Goal: Task Accomplishment & Management: Complete application form

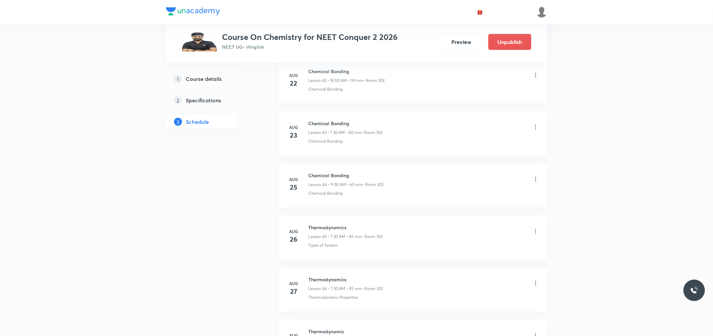
scroll to position [2860, 0]
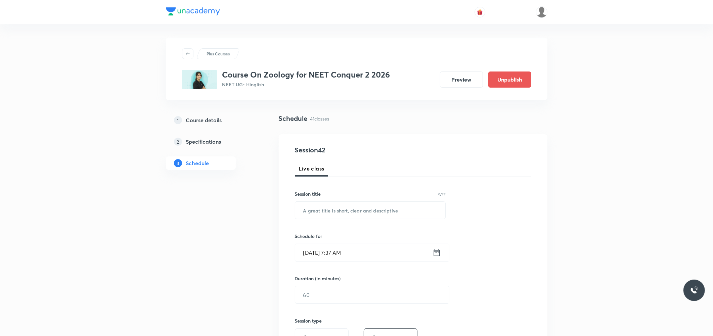
scroll to position [2338, 0]
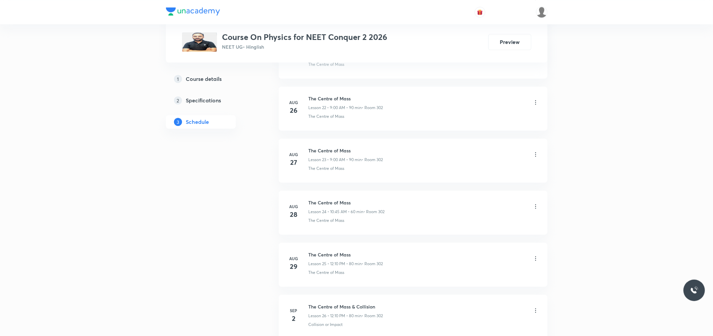
scroll to position [1557, 0]
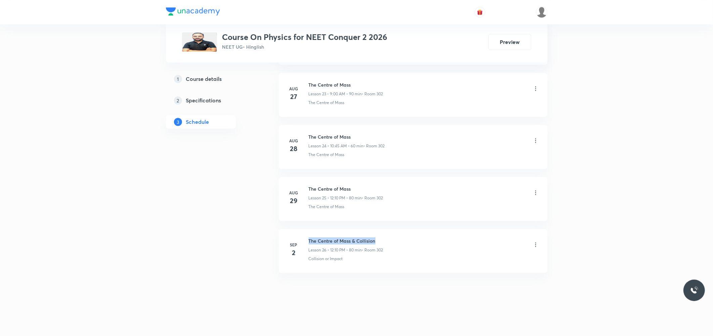
drag, startPoint x: 309, startPoint y: 239, endPoint x: 391, endPoint y: 240, distance: 81.9
click at [391, 240] on div "The Centre of Mass & Collision Lesson 26 • 12:10 PM • 80 min • Room 302" at bounding box center [424, 245] width 230 height 16
copy h6 "The Centre of Mass & Collision"
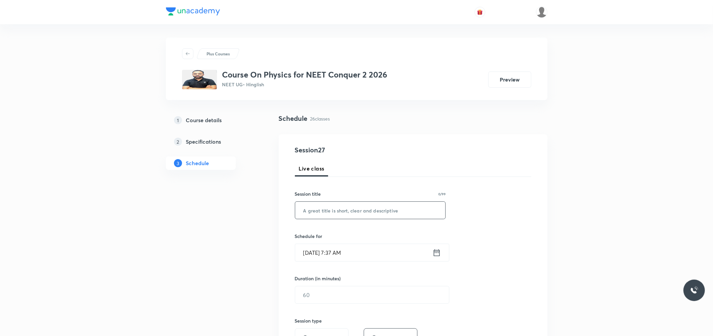
click at [392, 211] on input "text" at bounding box center [370, 210] width 150 height 17
paste input "The Centre of Mass & Collision"
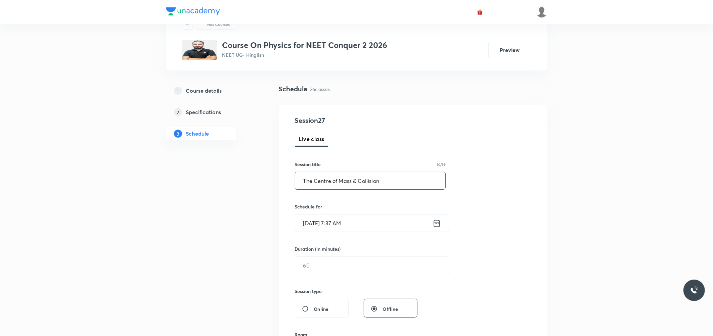
scroll to position [75, 0]
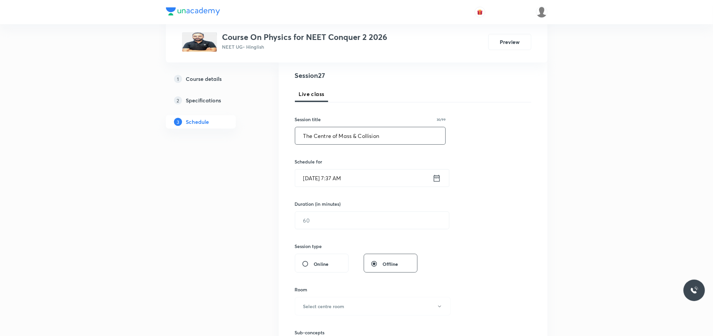
type input "The Centre of Mass & Collision"
click at [322, 176] on input "Sep 3, 2025, 7:37 AM" at bounding box center [363, 178] width 137 height 17
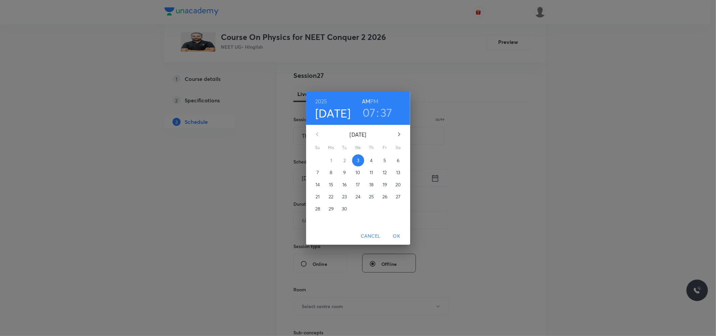
click at [373, 106] on h6 "PM" at bounding box center [374, 101] width 8 height 9
click at [367, 100] on h6 "AM" at bounding box center [366, 101] width 8 height 9
click at [367, 111] on h3 "07" at bounding box center [369, 112] width 13 height 14
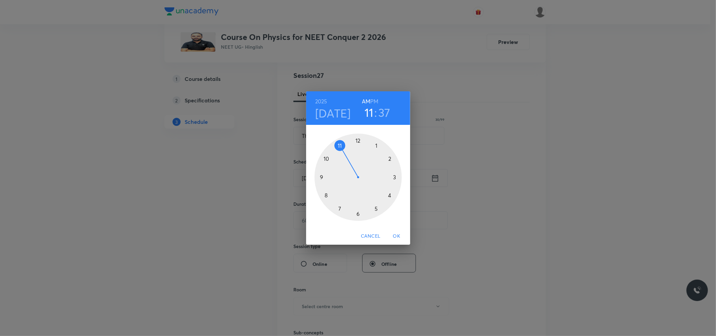
drag, startPoint x: 339, startPoint y: 212, endPoint x: 344, endPoint y: 156, distance: 55.6
click at [344, 156] on div at bounding box center [358, 177] width 87 height 87
drag, startPoint x: 331, startPoint y: 191, endPoint x: 329, endPoint y: 162, distance: 29.6
click at [329, 162] on div at bounding box center [358, 177] width 87 height 87
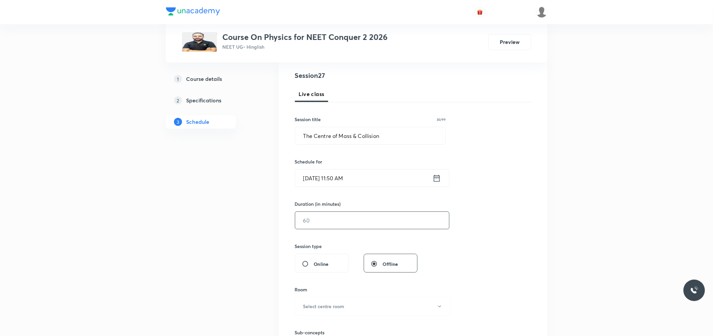
click at [314, 219] on input "text" at bounding box center [372, 220] width 154 height 17
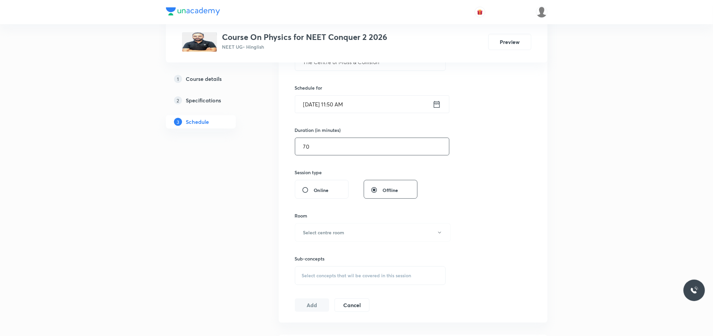
scroll to position [149, 0]
type input "70"
click at [354, 229] on button "Select centre room" at bounding box center [373, 232] width 156 height 18
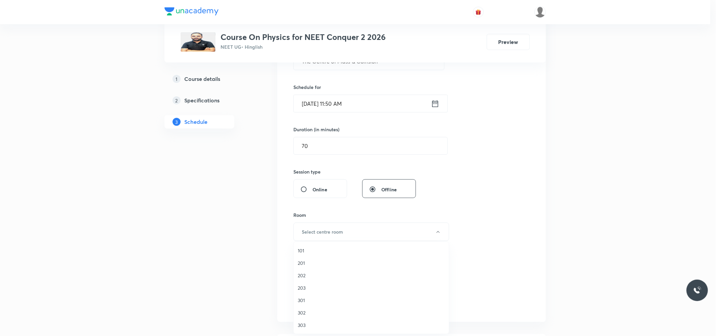
click at [316, 308] on li "302" at bounding box center [371, 313] width 155 height 12
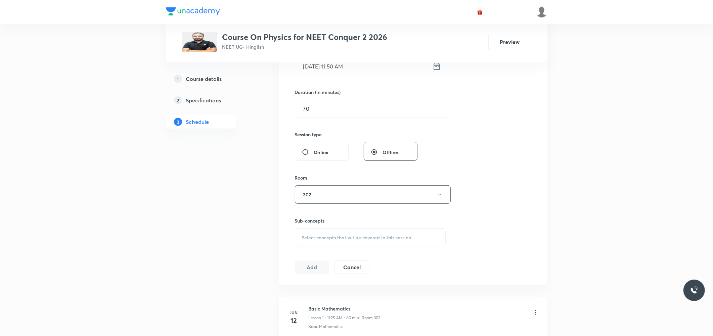
click at [367, 236] on span "Select concepts that wil be covered in this session" at bounding box center [356, 237] width 109 height 5
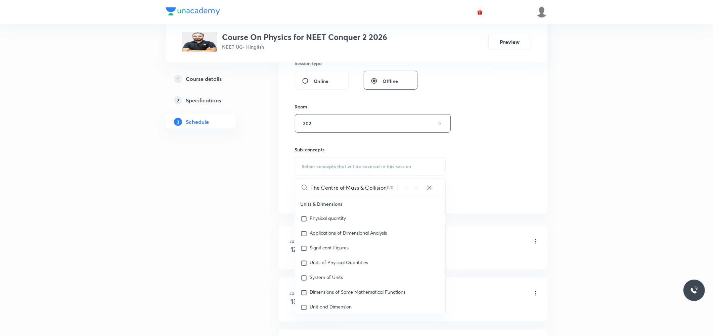
scroll to position [261, 0]
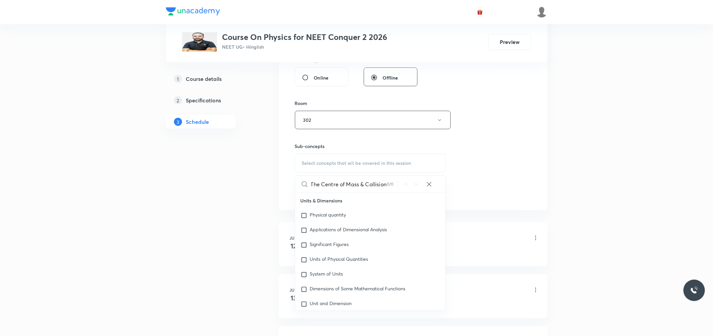
click at [358, 186] on input "The Centre of Mass & Collision" at bounding box center [349, 184] width 76 height 17
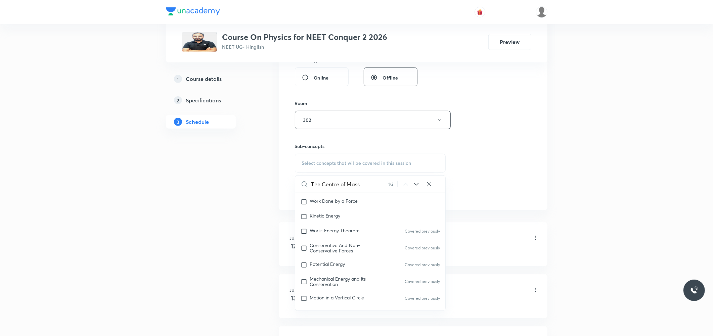
scroll to position [1785, 0]
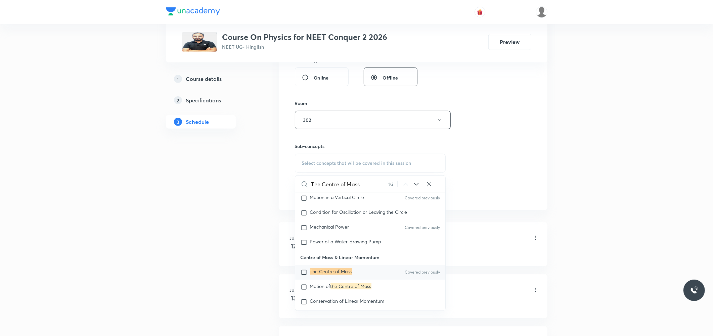
type input "The Centre of Mass"
click at [345, 275] on mark "The Centre of Mass" at bounding box center [331, 271] width 42 height 6
checkbox input "true"
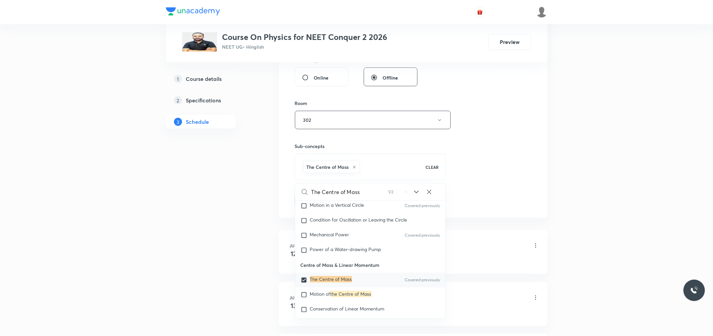
click at [521, 132] on div "Session 27 Live class Session title 30/99 The Centre of Mass & Collision ​ Sche…" at bounding box center [413, 45] width 236 height 323
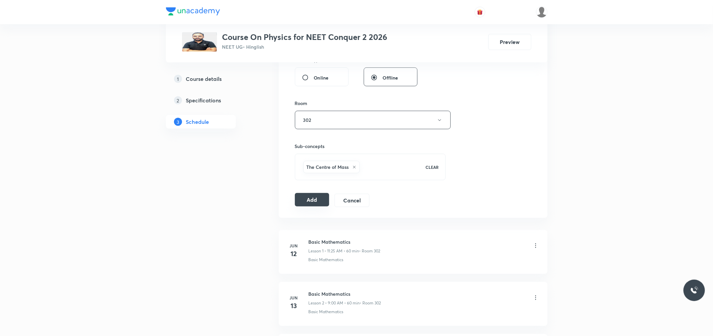
click at [316, 199] on button "Add" at bounding box center [312, 199] width 35 height 13
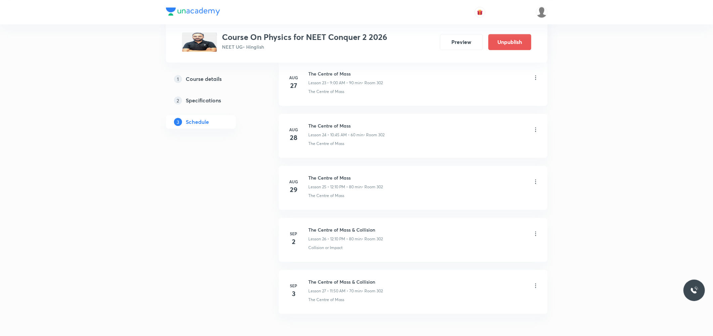
scroll to position [1300, 0]
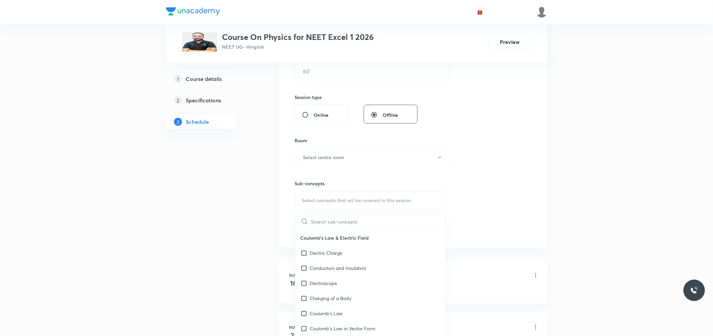
click at [508, 164] on div "Session 33 Live class Session title 0/99 ​ Schedule for Sep 3, 2025, 7:38 AM ​ …" at bounding box center [413, 78] width 236 height 315
click at [445, 106] on div "Session 33 Live class Session title 0/99 ​ Schedule for Sep 3, 2025, 7:38 AM ​ …" at bounding box center [413, 78] width 236 height 315
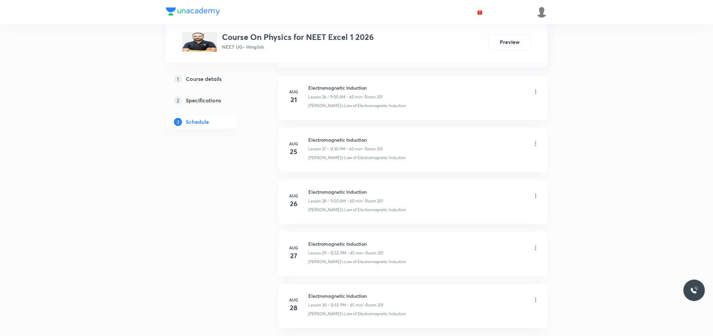
scroll to position [1869, 0]
drag, startPoint x: 309, startPoint y: 240, endPoint x: 385, endPoint y: 242, distance: 76.2
click at [384, 242] on h6 "Electromagnetic Induction" at bounding box center [346, 240] width 75 height 7
copy h6 "Electromagnetic Induction"
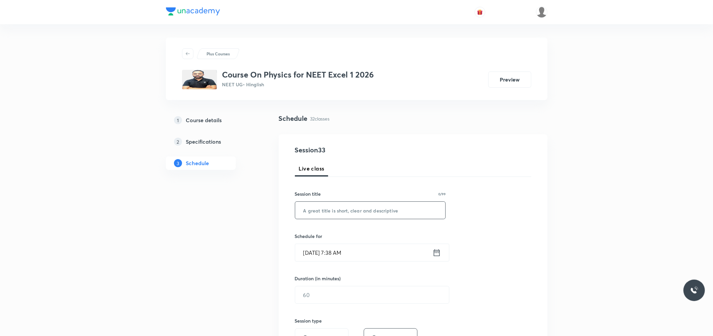
click at [378, 212] on input "text" at bounding box center [370, 210] width 150 height 17
paste input "Electromagnetic Induction"
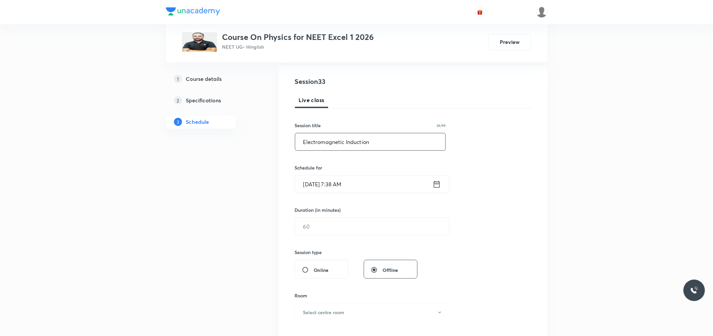
scroll to position [75, 0]
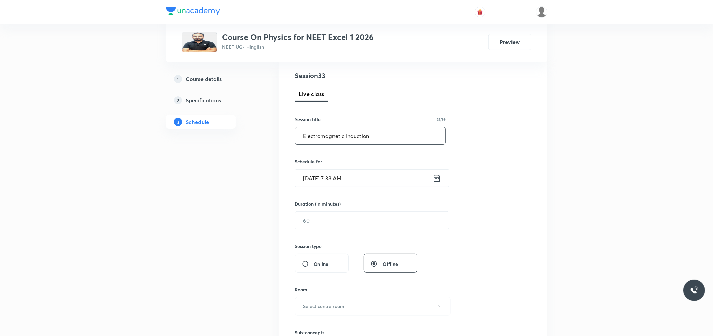
type input "Electromagnetic Induction"
click at [334, 179] on input "Sep 3, 2025, 7:38 AM" at bounding box center [363, 178] width 137 height 17
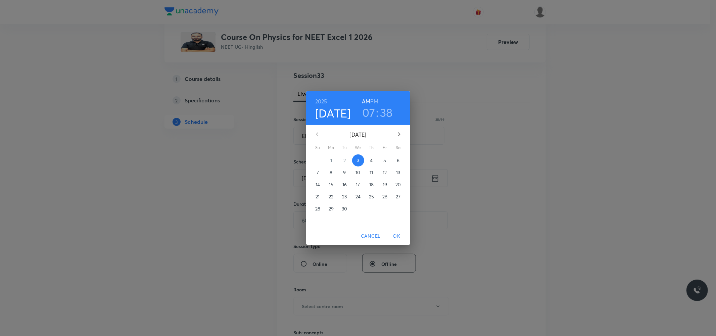
click at [373, 107] on h3 "07" at bounding box center [368, 112] width 13 height 14
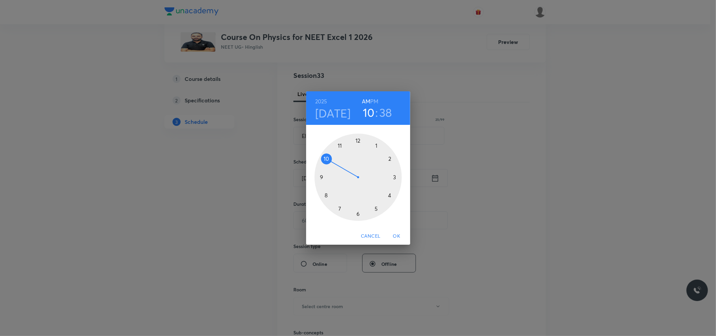
drag, startPoint x: 340, startPoint y: 200, endPoint x: 336, endPoint y: 166, distance: 35.1
click at [336, 166] on div at bounding box center [358, 177] width 87 height 87
drag, startPoint x: 333, startPoint y: 200, endPoint x: 334, endPoint y: 216, distance: 15.5
click at [334, 216] on div at bounding box center [358, 177] width 87 height 87
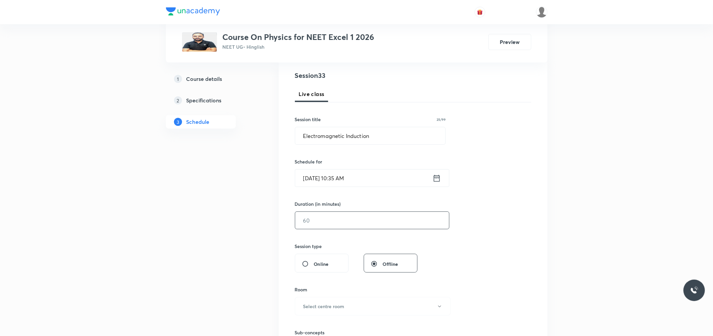
click at [329, 219] on input "text" at bounding box center [372, 220] width 154 height 17
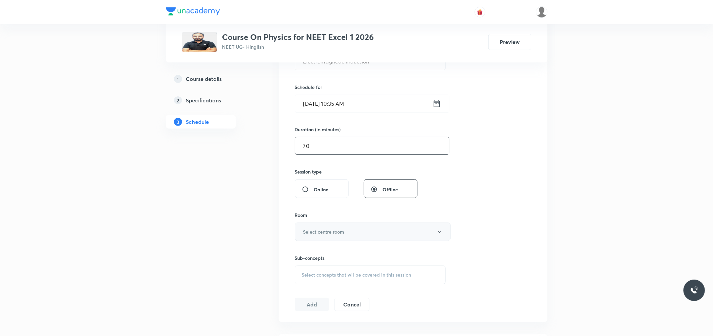
type input "70"
click at [317, 233] on h6 "Select centre room" at bounding box center [323, 231] width 41 height 7
click at [310, 264] on span "201" at bounding box center [371, 263] width 147 height 7
click at [336, 267] on div "Sub-concepts Select concepts that wil be covered in this session" at bounding box center [370, 270] width 151 height 30
click at [336, 277] on span "Select concepts that wil be covered in this session" at bounding box center [356, 274] width 109 height 5
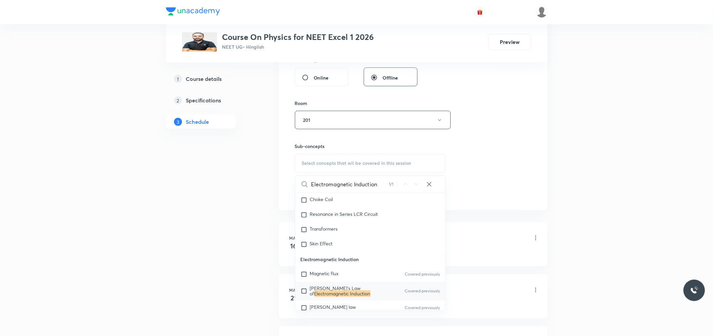
scroll to position [2023, 0]
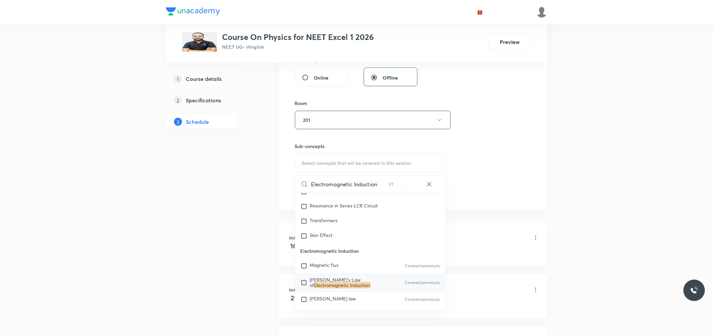
type input "Electromagnetic Induction"
click at [335, 284] on mark "Electromagnetic Induction" at bounding box center [342, 285] width 56 height 6
checkbox input "true"
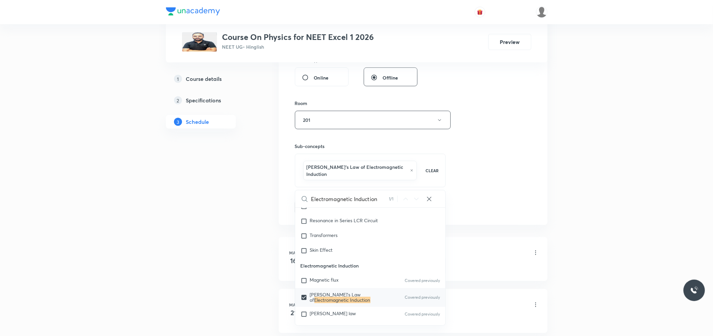
click div "Session 33 Live class Session title 25/99 Electromagnetic Induction ​ Schedule …"
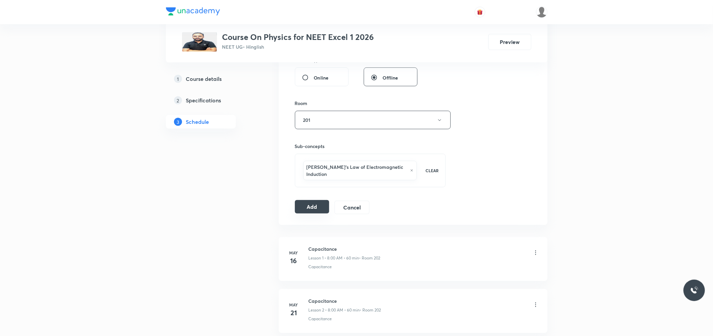
click button "Add"
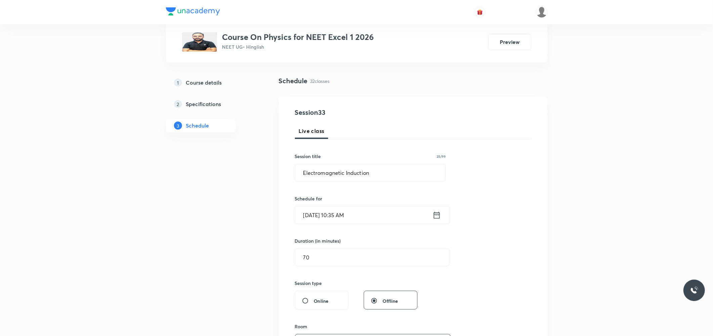
scroll to position [37, 0]
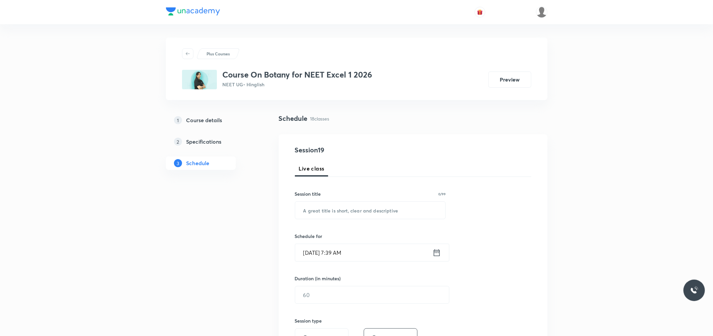
click at [408, 172] on div "Live class" at bounding box center [413, 169] width 236 height 16
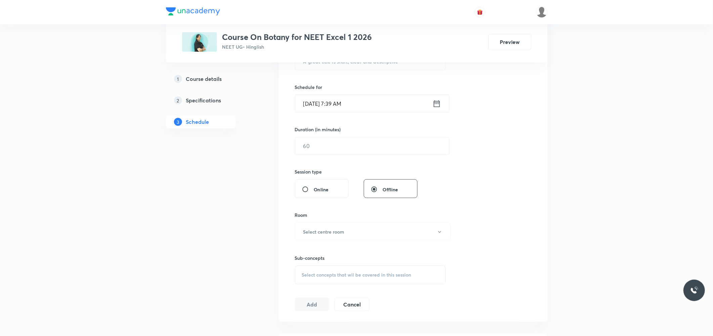
click at [359, 274] on span "Select concepts that wil be covered in this session" at bounding box center [356, 274] width 109 height 5
click at [521, 150] on div "Session 19 Live class Session title 0/99 ​ Schedule for [DATE] 7:39 AM ​ Durati…" at bounding box center [413, 153] width 236 height 315
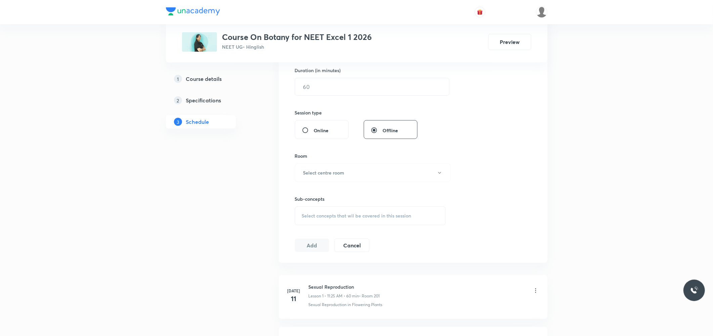
scroll to position [298, 0]
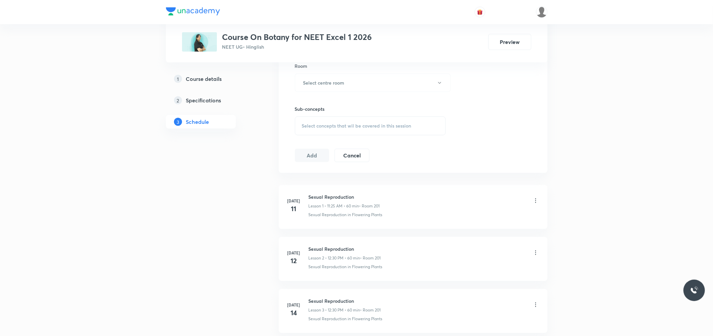
click at [364, 128] on span "Select concepts that wil be covered in this session" at bounding box center [356, 125] width 109 height 5
click at [506, 119] on div "Session 19 Live class Session title 0/99 ​ Schedule for Sep 3, 2025, 7:39 AM ​ …" at bounding box center [413, 4] width 236 height 315
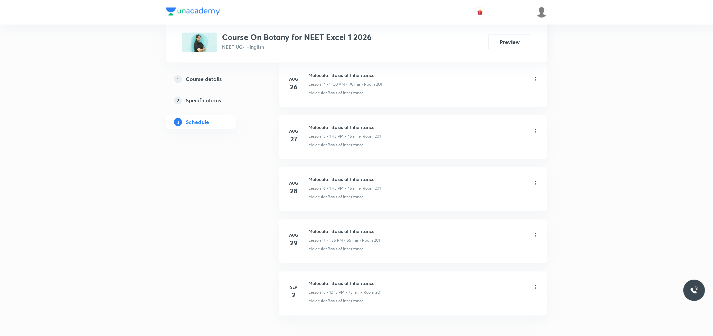
scroll to position [1140, 0]
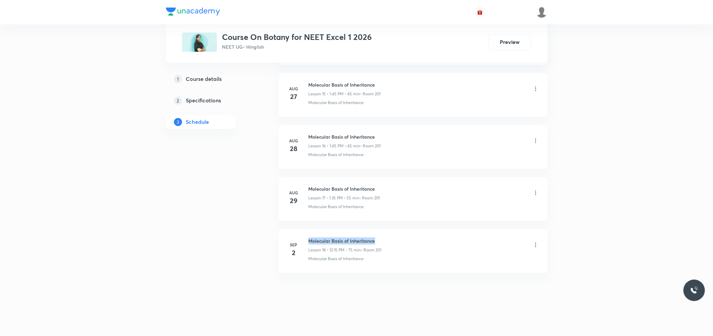
drag, startPoint x: 309, startPoint y: 242, endPoint x: 388, endPoint y: 232, distance: 79.2
click at [388, 232] on li "Sep 2 Molecular Basis of Inheritance Lesson 18 • 12:15 PM • 75 min • Room 201 M…" at bounding box center [413, 251] width 269 height 44
copy h6 "Molecular Basis of Inheritance"
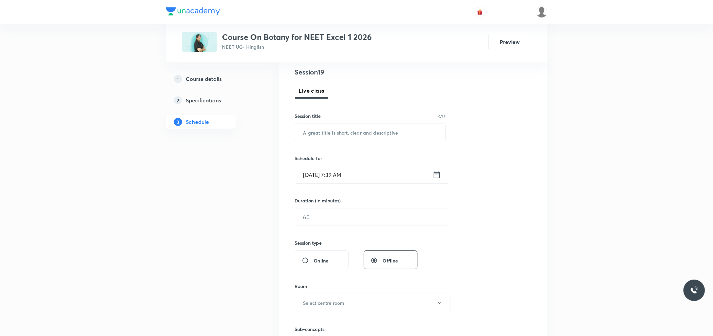
scroll to position [0, 0]
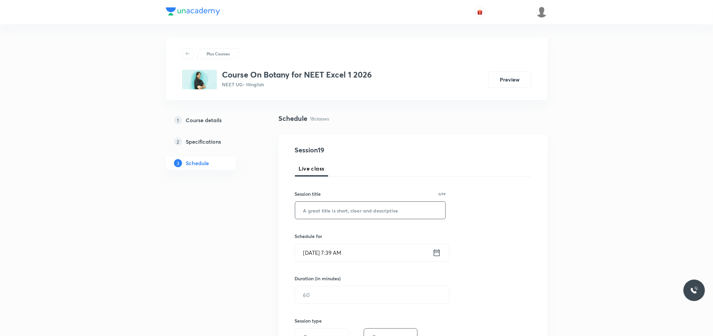
click at [388, 210] on input "text" at bounding box center [370, 210] width 150 height 17
paste input "Molecular Basis of Inheritance"
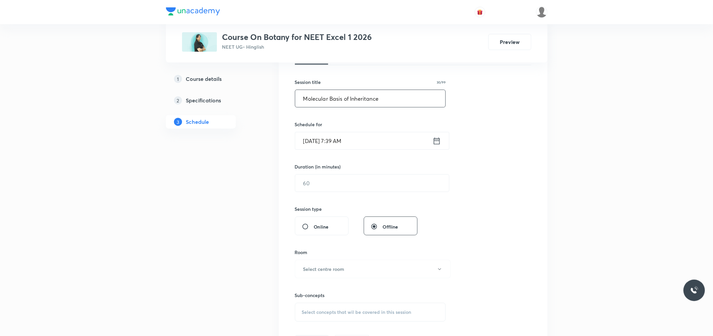
type input "Molecular Basis of Inheritance"
click at [334, 136] on input "Sep 3, 2025, 7:39 AM" at bounding box center [363, 140] width 137 height 17
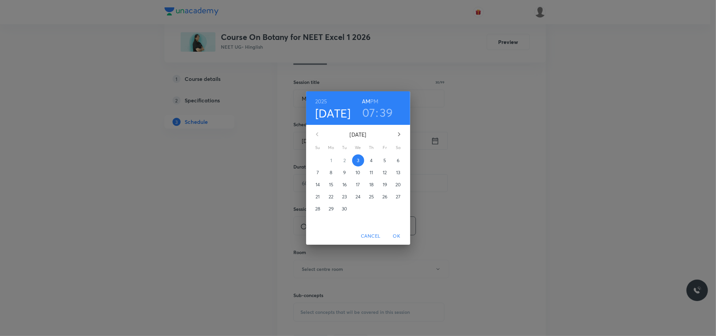
click at [369, 112] on h3 "07" at bounding box center [368, 112] width 13 height 14
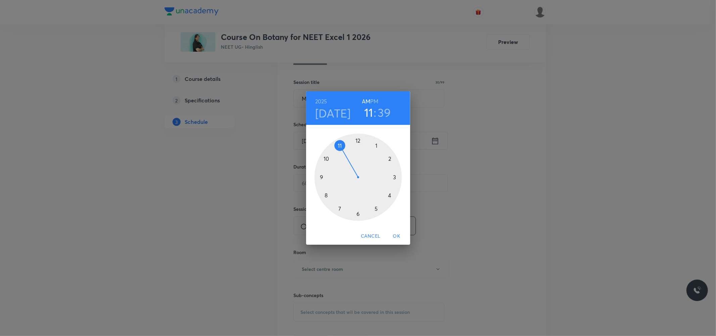
drag, startPoint x: 340, startPoint y: 210, endPoint x: 347, endPoint y: 158, distance: 52.2
click at [347, 158] on div at bounding box center [358, 177] width 87 height 87
drag, startPoint x: 331, startPoint y: 171, endPoint x: 327, endPoint y: 162, distance: 9.5
click at [327, 162] on div at bounding box center [358, 177] width 87 height 87
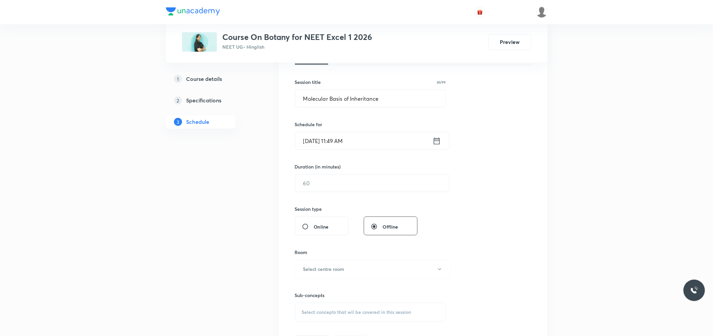
click at [351, 142] on input "Sep 3, 2025, 11:49 AM" at bounding box center [363, 140] width 137 height 17
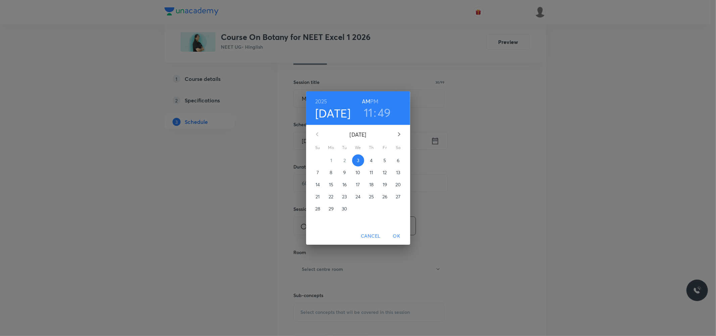
click at [385, 114] on h3 "49" at bounding box center [384, 112] width 13 height 14
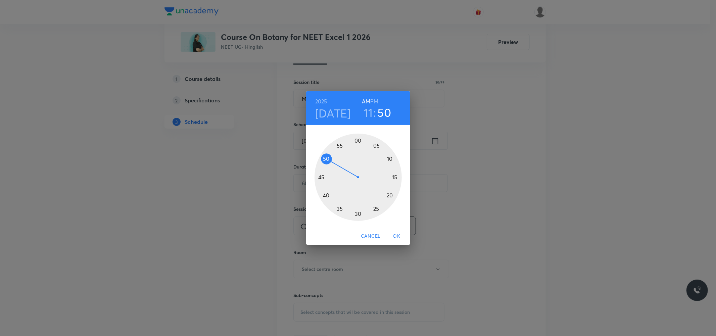
drag, startPoint x: 324, startPoint y: 164, endPoint x: 328, endPoint y: 161, distance: 5.3
click at [328, 161] on div at bounding box center [358, 177] width 87 height 87
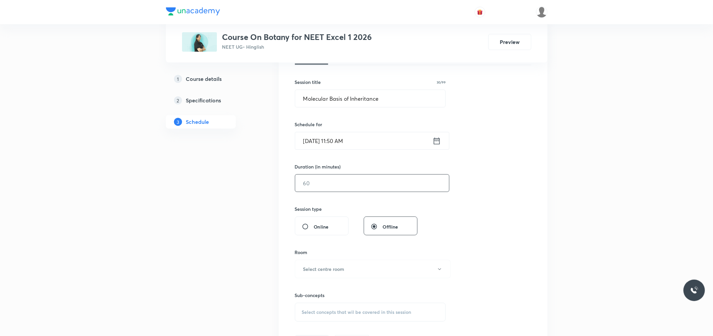
click at [332, 179] on input "text" at bounding box center [372, 183] width 154 height 17
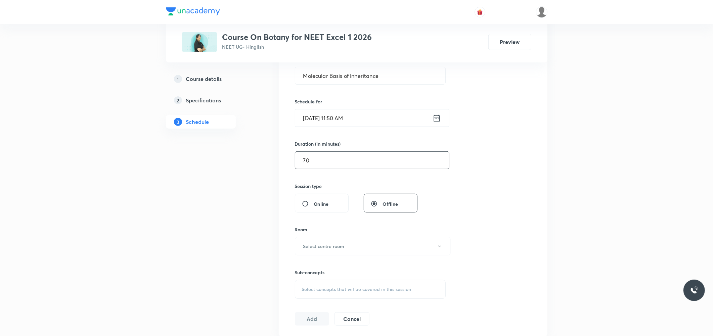
scroll to position [224, 0]
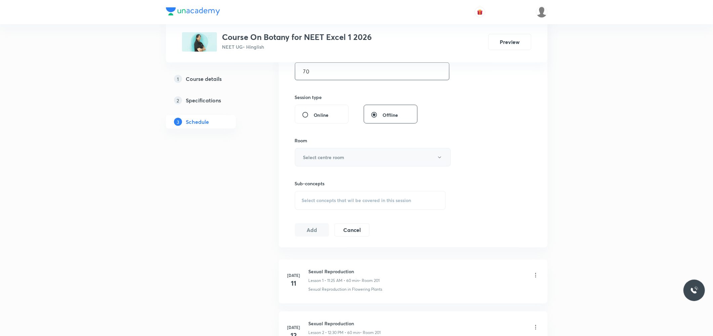
type input "70"
click at [363, 159] on button "Select centre room" at bounding box center [373, 157] width 156 height 18
click at [311, 194] on span "201" at bounding box center [371, 191] width 147 height 7
click at [337, 200] on span "Select concepts that wil be covered in this session" at bounding box center [356, 200] width 109 height 5
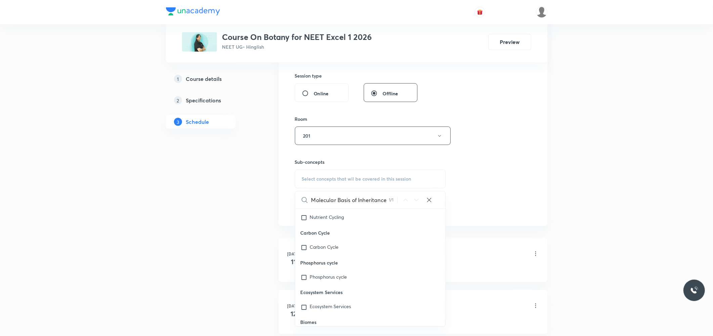
scroll to position [6342, 0]
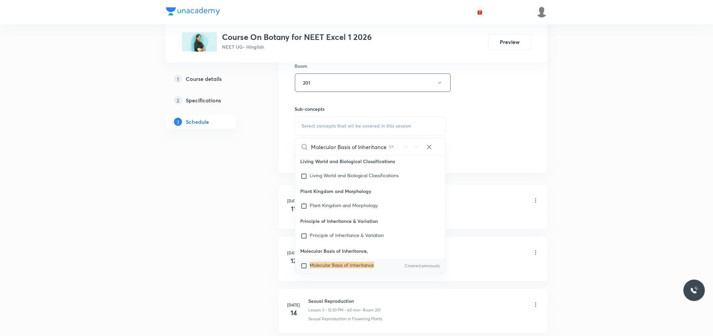
type input "Molecular Basis of Inheritance"
click at [333, 262] on mark "Molecular Basis of Inheritance" at bounding box center [342, 265] width 64 height 6
checkbox input "true"
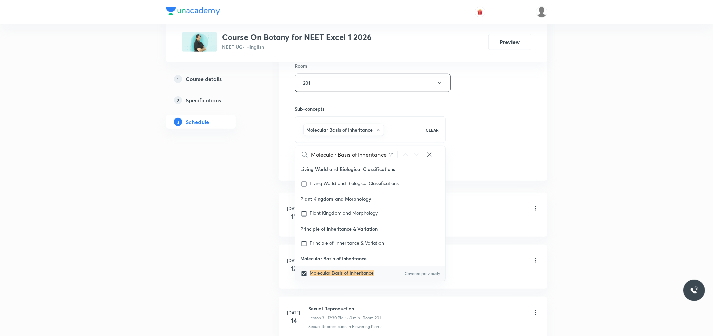
click at [496, 103] on div "Session 19 Live class Session title 30/99 Molecular Basis of Inheritance ​ Sche…" at bounding box center [413, 8] width 236 height 323
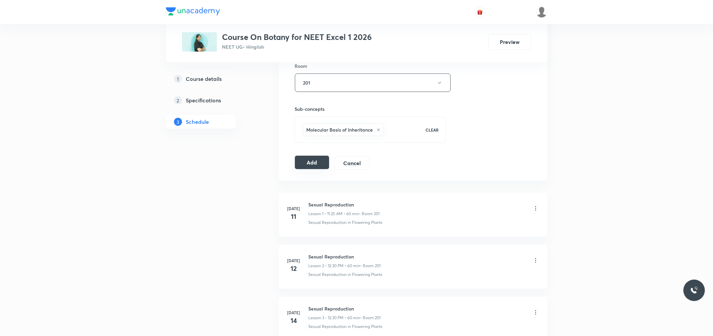
click at [320, 165] on button "Add" at bounding box center [312, 162] width 35 height 13
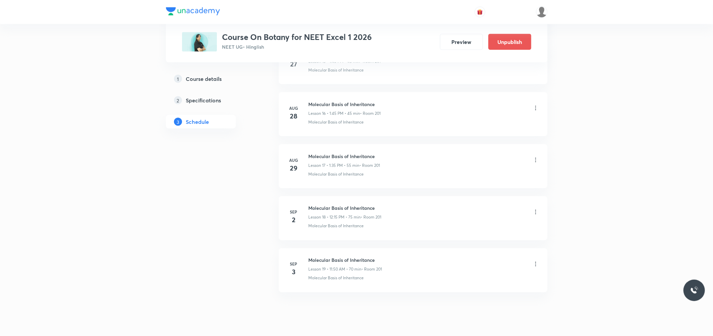
scroll to position [883, 0]
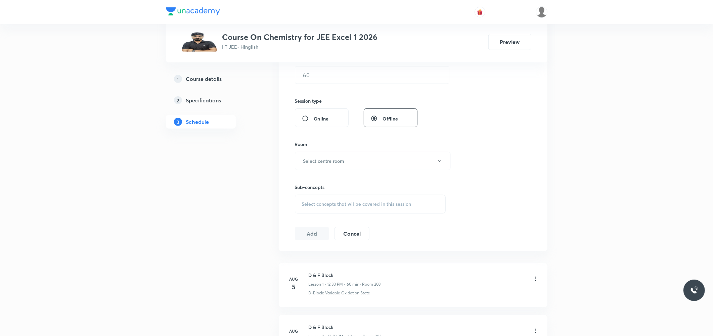
scroll to position [224, 0]
click at [353, 201] on span "Select concepts that wil be covered in this session" at bounding box center [356, 200] width 109 height 5
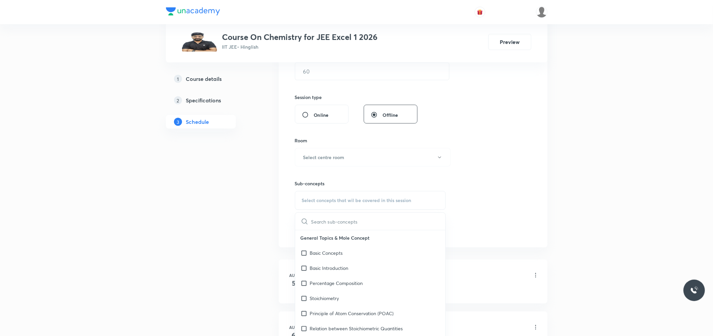
click at [488, 156] on div "Session 19 Live class Session title 0/99 ​ Schedule for [DATE] 7:40 AM ​ Durati…" at bounding box center [413, 78] width 236 height 315
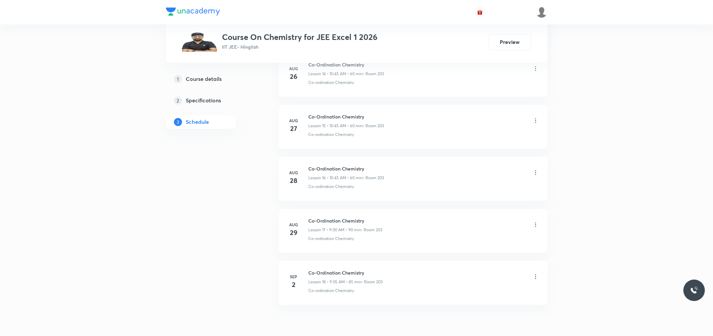
scroll to position [1140, 0]
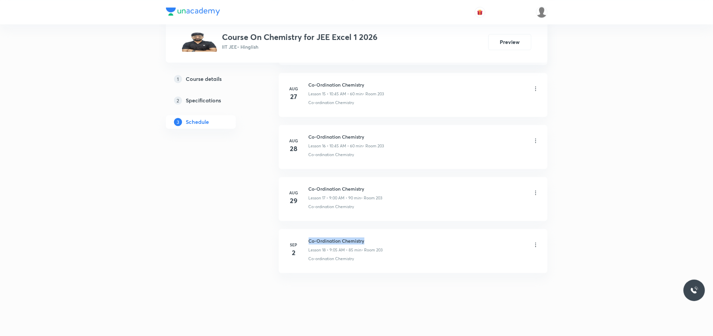
drag, startPoint x: 308, startPoint y: 240, endPoint x: 368, endPoint y: 237, distance: 59.5
click at [368, 237] on li "Sep 2 Co-Ordination Chemistry Lesson 18 • 9:05 AM • 85 min • Room 203 Co-ordina…" at bounding box center [413, 251] width 269 height 44
copy h6 "Co-Ordination Chemistry"
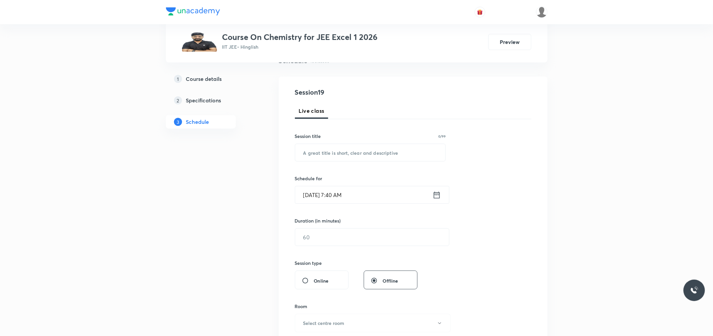
scroll to position [0, 0]
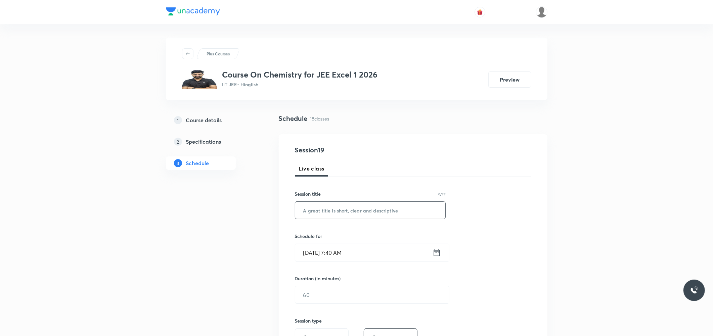
click at [367, 213] on input "text" at bounding box center [370, 210] width 150 height 17
paste input "Co-Ordination Chemistry"
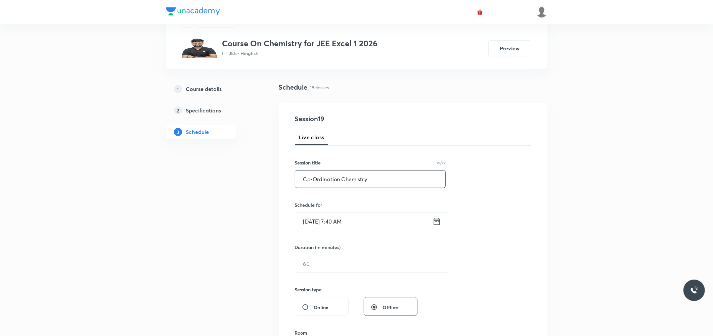
scroll to position [75, 0]
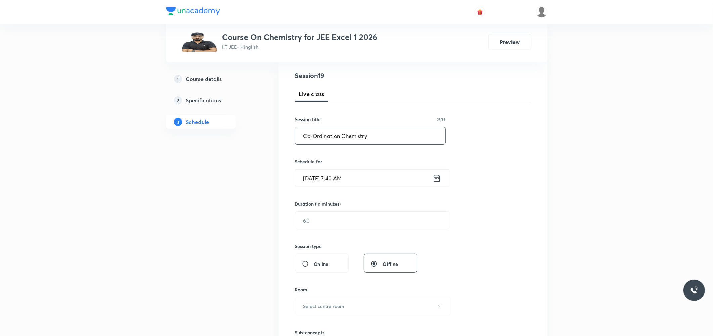
type input "Co-Ordination Chemistry"
click at [335, 179] on input "Sep 3, 2025, 7:40 AM" at bounding box center [363, 178] width 137 height 17
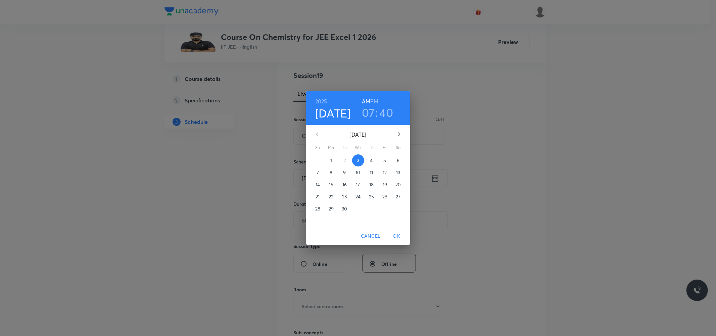
click at [370, 112] on h3 "07" at bounding box center [368, 112] width 13 height 14
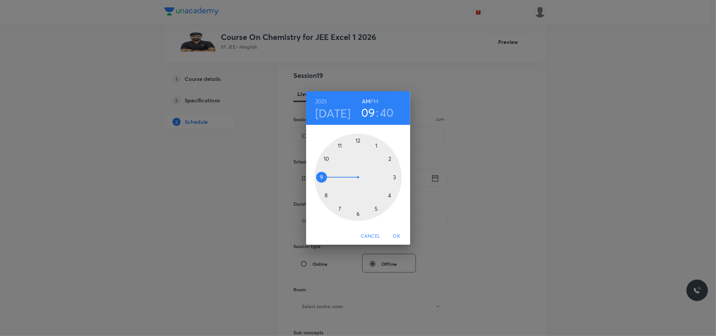
drag, startPoint x: 339, startPoint y: 207, endPoint x: 330, endPoint y: 179, distance: 29.6
click at [330, 179] on div at bounding box center [358, 177] width 87 height 87
drag, startPoint x: 331, startPoint y: 190, endPoint x: 357, endPoint y: 145, distance: 51.9
click at [357, 145] on div at bounding box center [358, 177] width 87 height 87
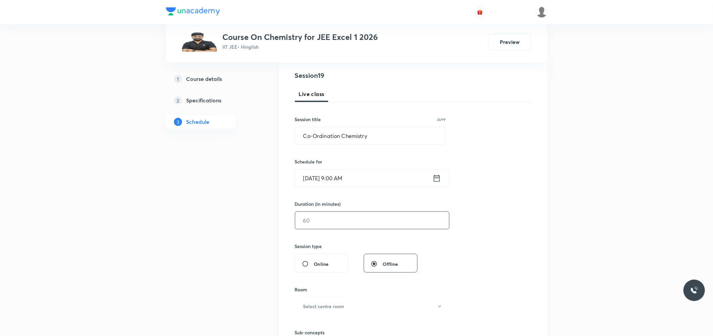
click at [320, 220] on input "text" at bounding box center [372, 220] width 154 height 17
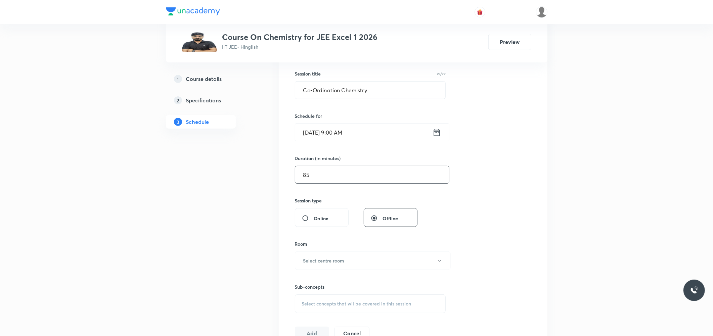
scroll to position [186, 0]
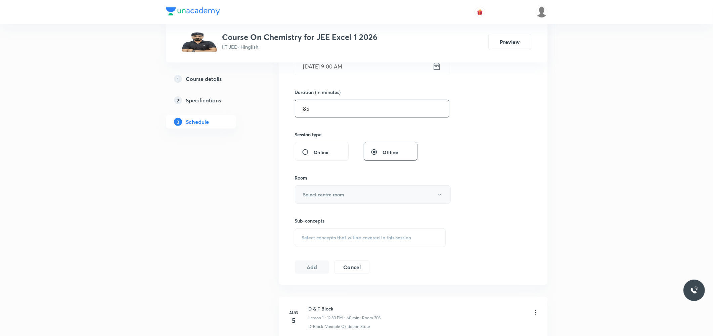
type input "85"
click at [369, 195] on button "Select centre room" at bounding box center [373, 194] width 156 height 18
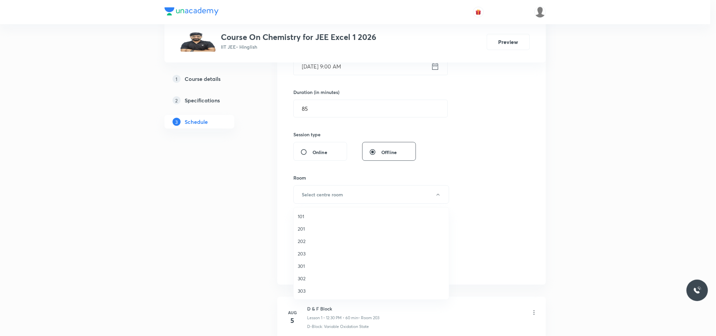
click at [308, 252] on span "203" at bounding box center [371, 253] width 147 height 7
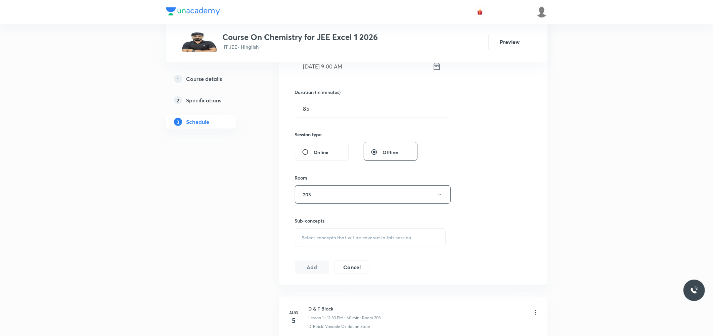
click at [328, 237] on span "Select concepts that wil be covered in this session" at bounding box center [356, 237] width 109 height 5
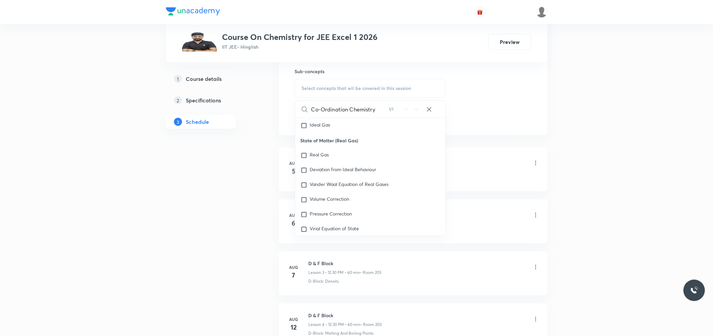
scroll to position [10603, 0]
type input "Co-Ordination Chemistry"
click at [358, 201] on mark "Co-ordination Chemistry" at bounding box center [336, 198] width 53 height 6
checkbox input "true"
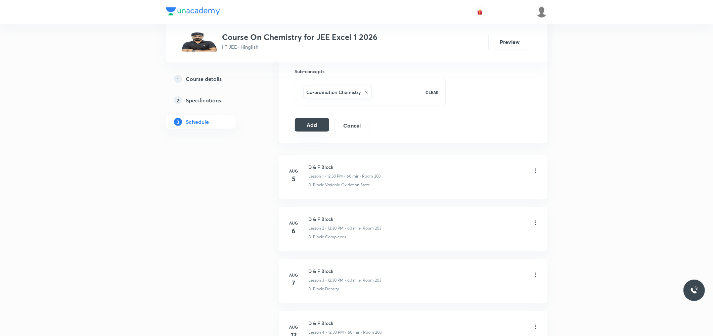
click at [316, 129] on button "Add" at bounding box center [312, 124] width 35 height 13
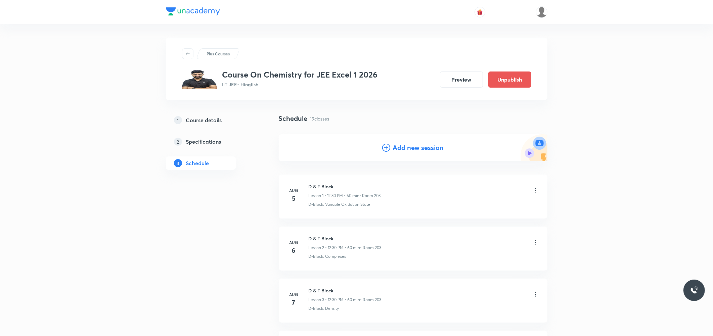
scroll to position [883, 0]
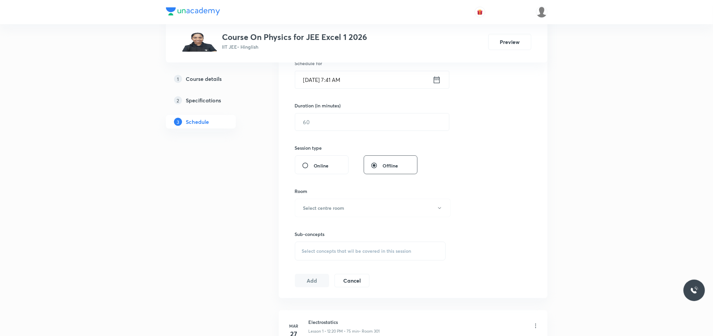
scroll to position [186, 0]
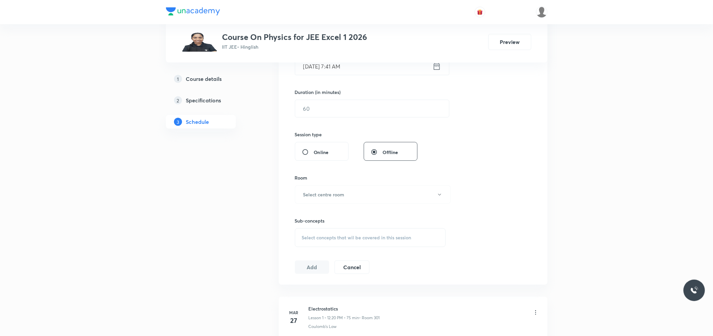
click at [357, 232] on div "Select concepts that wil be covered in this session" at bounding box center [370, 237] width 151 height 19
click at [485, 174] on div "Session 83 Live class Session title 0/99 ​ Schedule for [DATE] 7:41 AM ​ Durati…" at bounding box center [413, 116] width 236 height 315
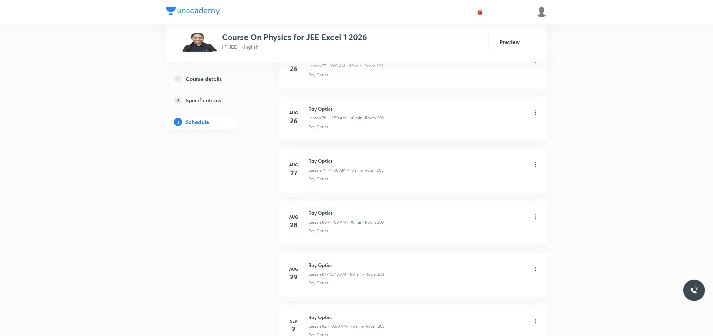
scroll to position [4475, 0]
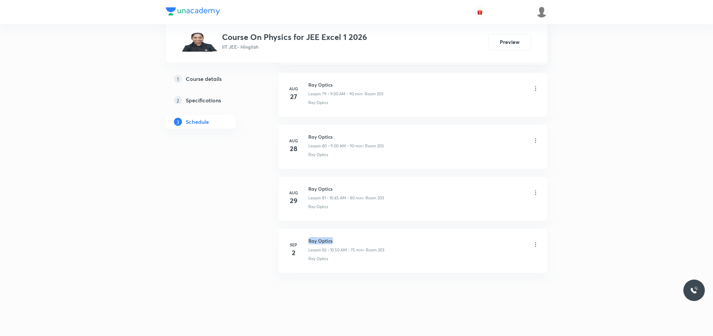
drag, startPoint x: 309, startPoint y: 241, endPoint x: 342, endPoint y: 241, distance: 33.2
click at [342, 241] on h6 "Ray Optics" at bounding box center [347, 240] width 76 height 7
copy h6 "Ray Optics"
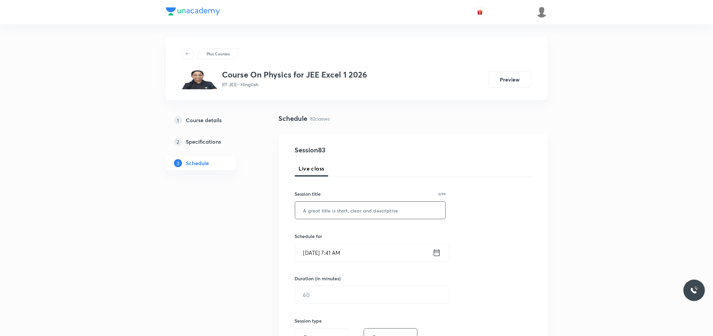
click at [355, 208] on input "text" at bounding box center [370, 210] width 150 height 17
paste input "Ray Optics"
type input "Ray Optics"
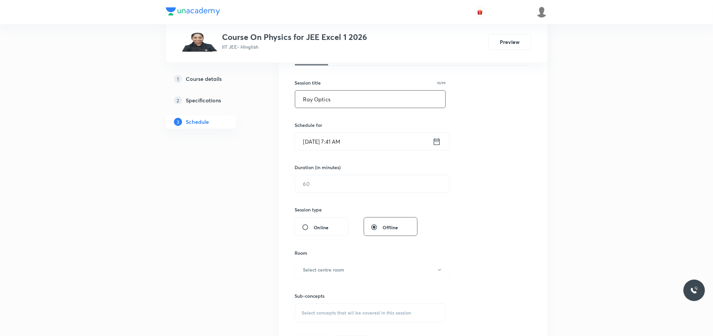
scroll to position [112, 0]
click at [345, 143] on input "[DATE] 7:41 AM" at bounding box center [363, 140] width 137 height 17
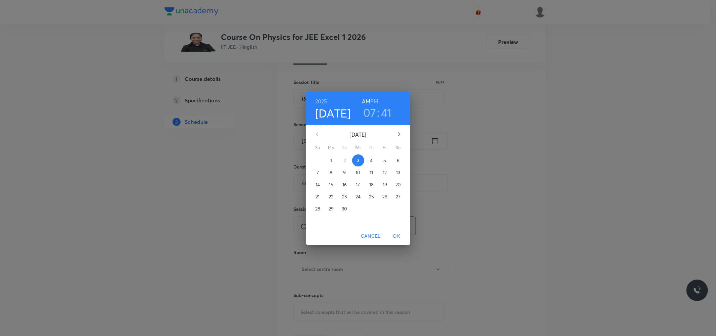
click at [367, 115] on h3 "07" at bounding box center [369, 112] width 13 height 14
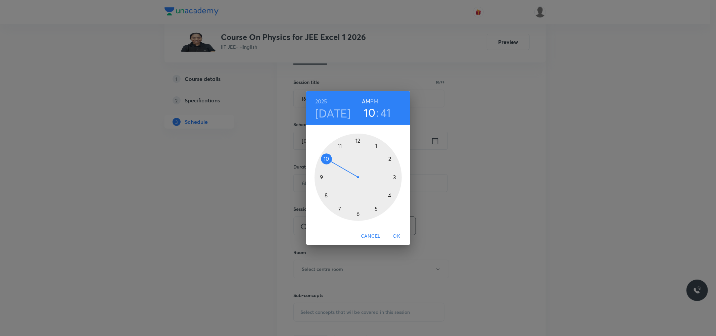
drag, startPoint x: 341, startPoint y: 181, endPoint x: 339, endPoint y: 162, distance: 19.2
click at [339, 162] on div at bounding box center [358, 177] width 87 height 87
drag, startPoint x: 322, startPoint y: 190, endPoint x: 337, endPoint y: 213, distance: 27.6
click at [337, 213] on div at bounding box center [358, 177] width 87 height 87
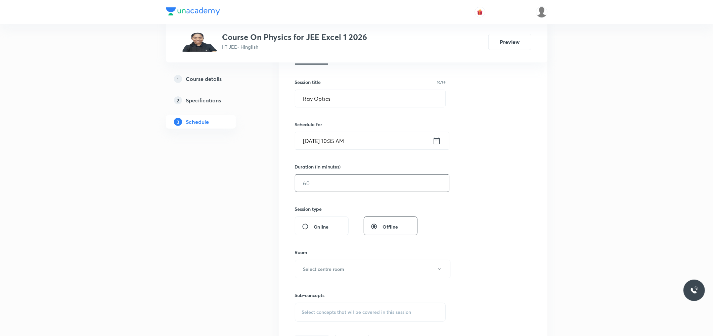
click at [345, 178] on input "text" at bounding box center [372, 183] width 154 height 17
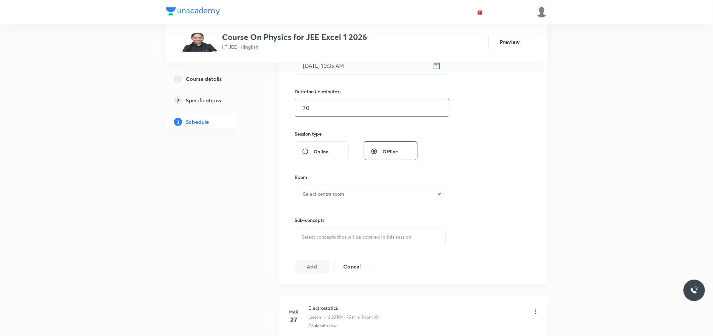
scroll to position [224, 0]
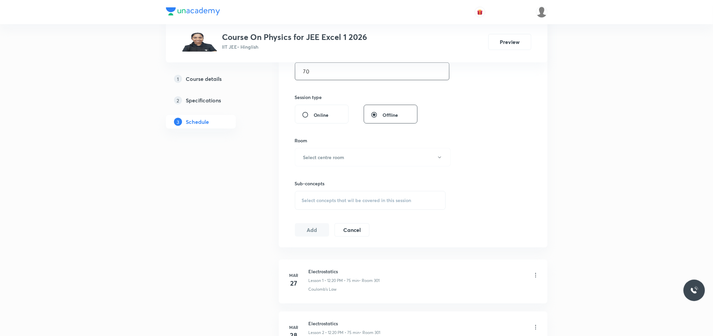
type input "70"
click at [346, 172] on div "Sub-concepts Select concepts that wil be covered in this session" at bounding box center [370, 188] width 151 height 43
click at [354, 159] on button "Select centre room" at bounding box center [373, 157] width 156 height 18
click at [298, 218] on span "203" at bounding box center [371, 216] width 147 height 7
click at [331, 200] on span "Select concepts that wil be covered in this session" at bounding box center [356, 200] width 109 height 5
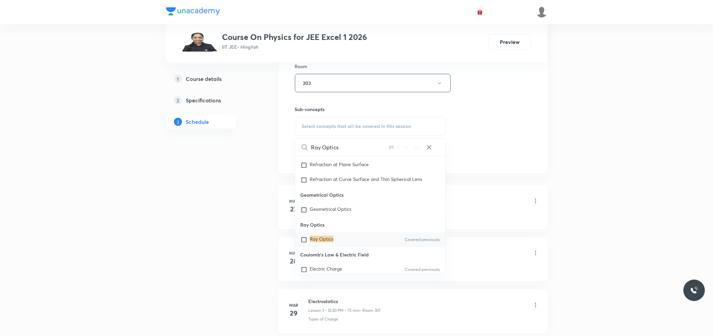
scroll to position [298, 0]
type input "Ray Optics"
click at [326, 240] on mark "Ray Optics" at bounding box center [322, 239] width 24 height 6
checkbox input "true"
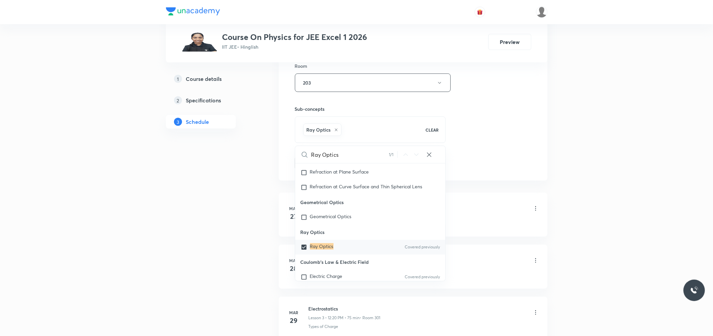
click at [487, 129] on div "Session 83 Live class Session title 10/99 Ray Optics ​ Schedule for [DATE] 10:3…" at bounding box center [413, 8] width 236 height 323
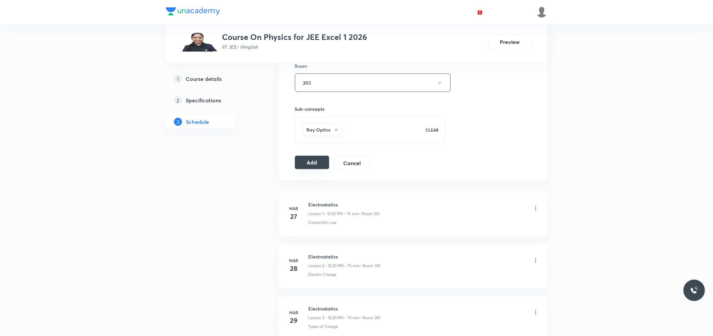
click at [323, 162] on button "Add" at bounding box center [312, 162] width 35 height 13
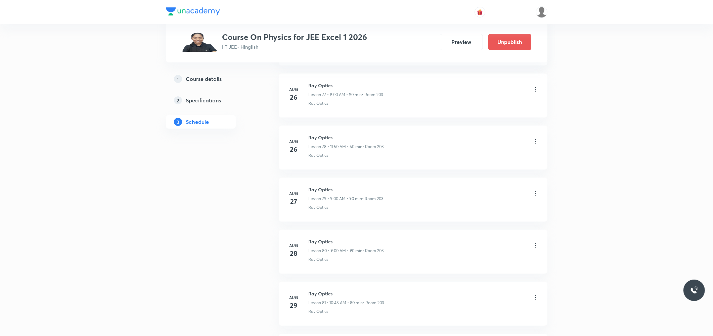
scroll to position [4218, 0]
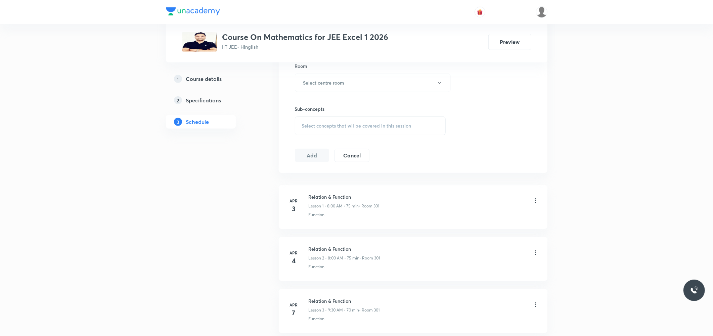
click at [392, 122] on div "Select concepts that wil be covered in this session" at bounding box center [370, 126] width 151 height 19
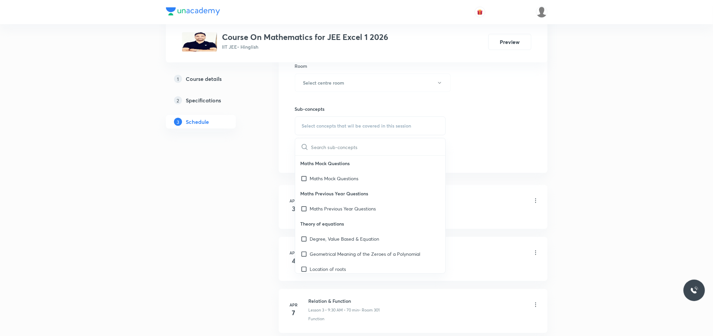
click at [496, 116] on div "Session 88 Live class Session title 0/99 ​ Schedule for [DATE] 7:41 AM ​ Durati…" at bounding box center [413, 4] width 236 height 315
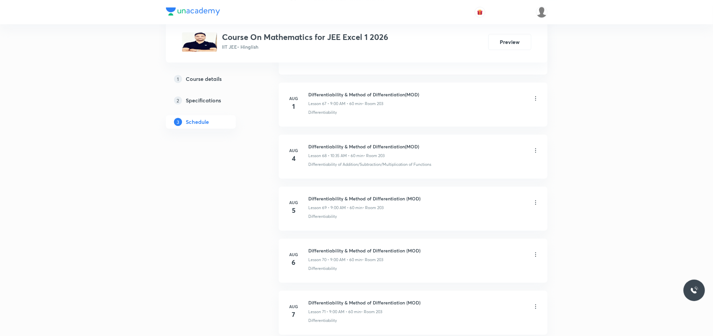
scroll to position [4735, 0]
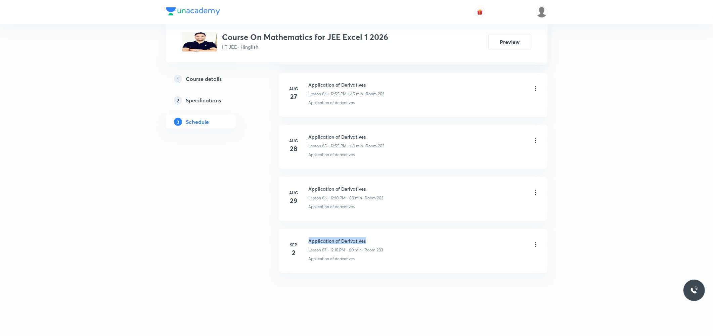
drag, startPoint x: 309, startPoint y: 240, endPoint x: 375, endPoint y: 240, distance: 66.5
click at [375, 240] on h6 "Application of Derivatives" at bounding box center [346, 240] width 75 height 7
copy h6 "Application of Derivatives"
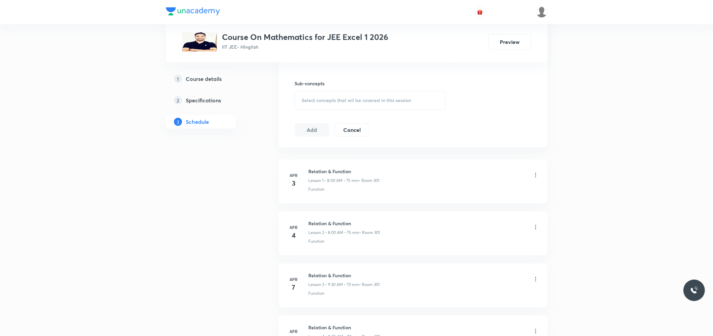
scroll to position [0, 0]
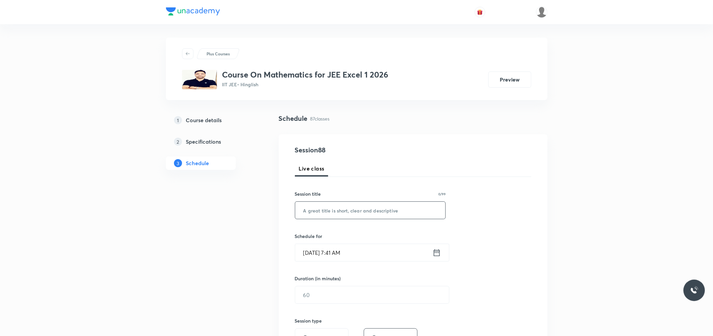
click at [373, 215] on input "text" at bounding box center [370, 210] width 150 height 17
paste input "Application of Derivatives"
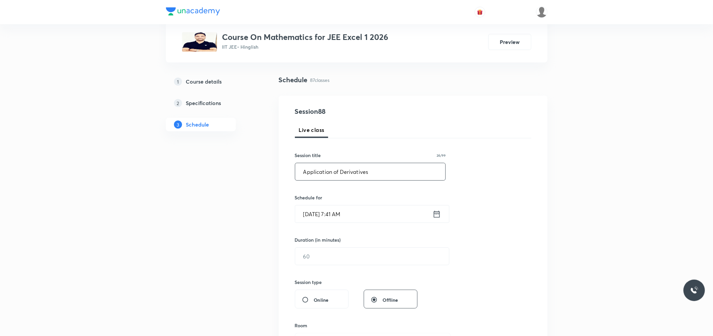
scroll to position [112, 0]
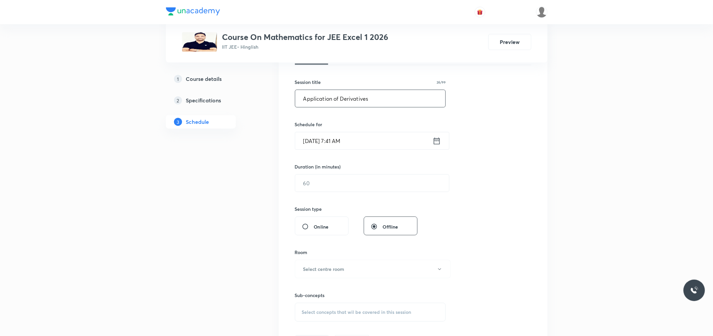
type input "Application of Derivatives"
click at [319, 141] on input "[DATE] 7:41 AM" at bounding box center [363, 140] width 137 height 17
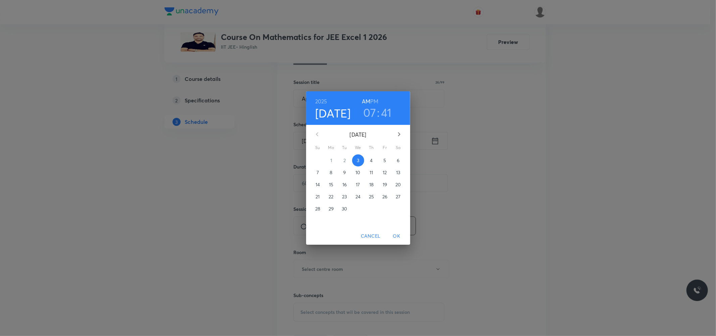
click at [374, 112] on h3 "07" at bounding box center [369, 112] width 13 height 14
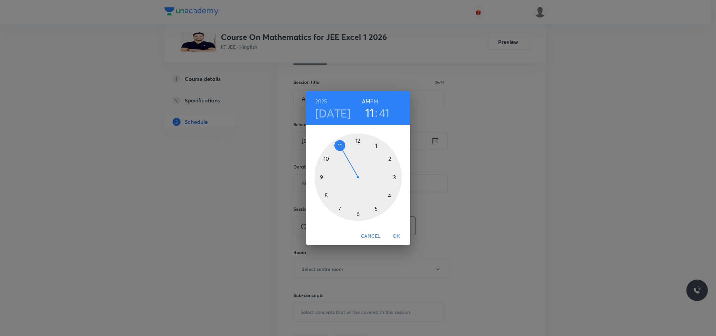
drag, startPoint x: 338, startPoint y: 208, endPoint x: 344, endPoint y: 152, distance: 55.7
click at [344, 152] on div at bounding box center [358, 177] width 87 height 87
drag, startPoint x: 324, startPoint y: 171, endPoint x: 328, endPoint y: 160, distance: 11.6
click at [328, 160] on div at bounding box center [358, 177] width 87 height 87
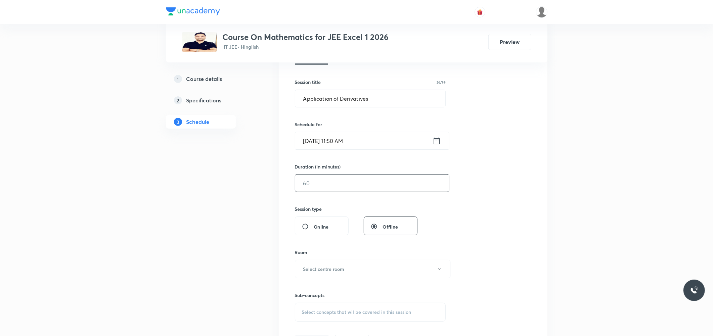
click at [323, 191] on input "text" at bounding box center [372, 183] width 154 height 17
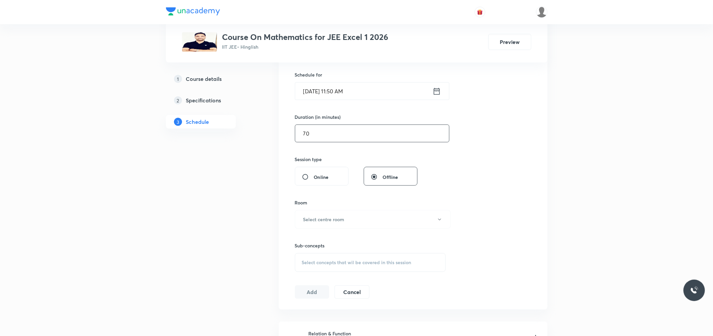
scroll to position [224, 0]
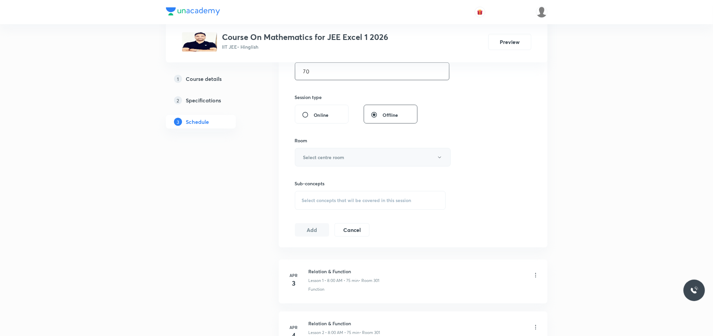
type input "70"
click at [360, 158] on button "Select centre room" at bounding box center [373, 157] width 156 height 18
click at [310, 214] on span "203" at bounding box center [371, 216] width 147 height 7
click at [348, 196] on div "Select concepts that wil be covered in this session" at bounding box center [370, 200] width 151 height 19
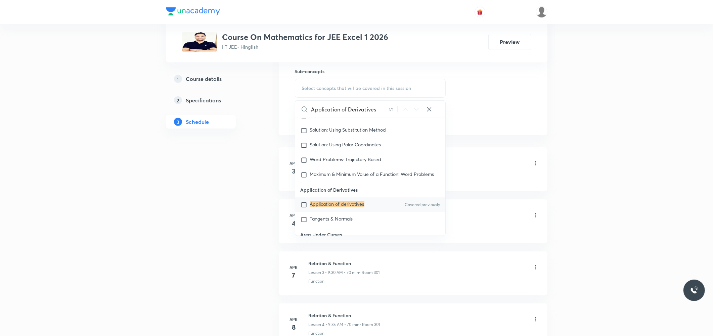
scroll to position [6227, 0]
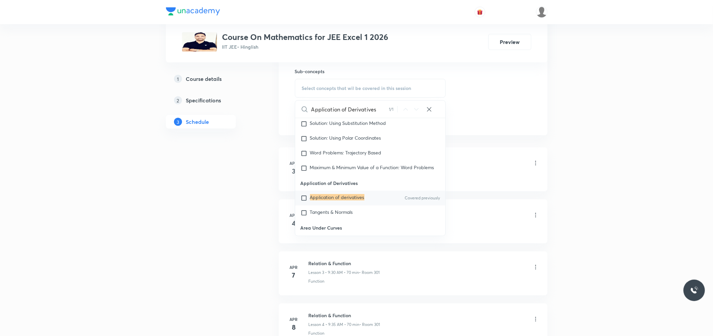
type input "Application of Derivatives"
click at [340, 200] on mark "Application of derivatives" at bounding box center [337, 197] width 54 height 6
checkbox input "true"
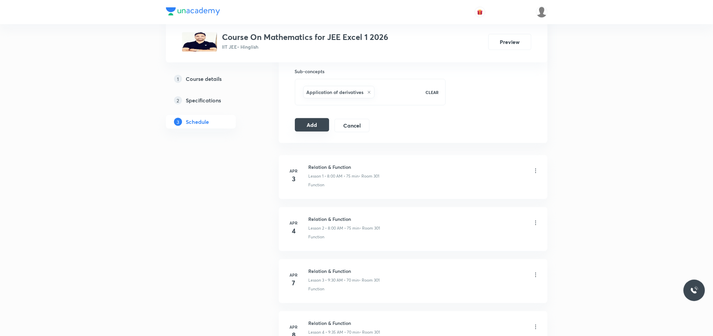
click at [314, 130] on button "Add" at bounding box center [312, 124] width 35 height 13
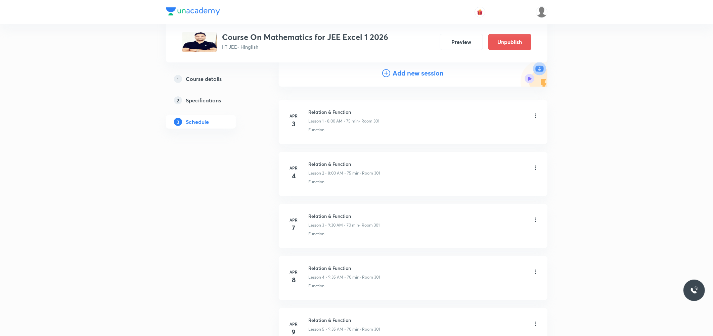
scroll to position [4478, 0]
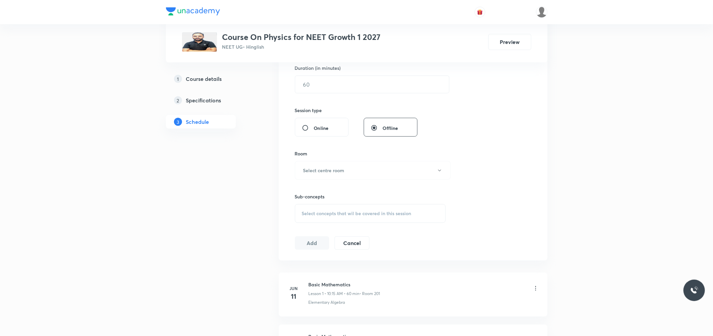
scroll to position [224, 0]
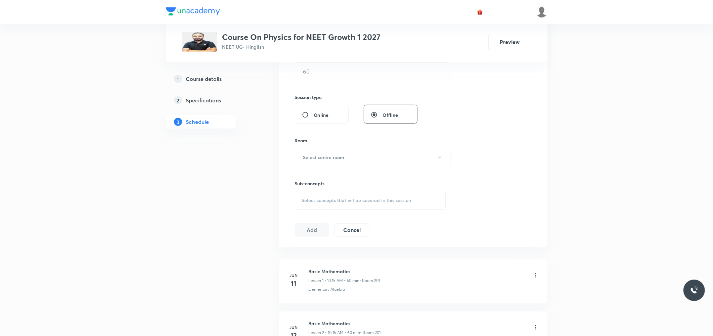
click at [368, 198] on span "Select concepts that wil be covered in this session" at bounding box center [356, 200] width 109 height 5
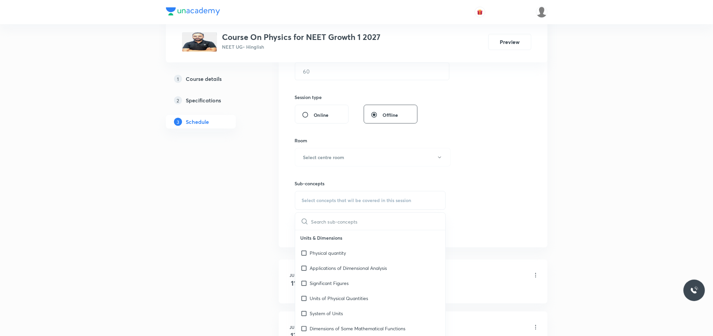
click at [543, 161] on div "Session 36 Live class Session title 0/99 ​ Schedule for [DATE] 7:44 AM ​ Durati…" at bounding box center [413, 79] width 269 height 337
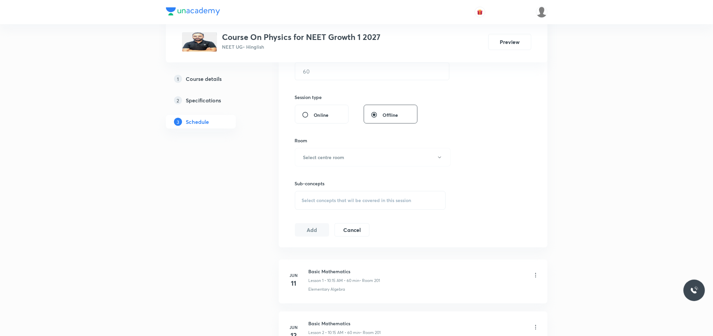
scroll to position [2026, 0]
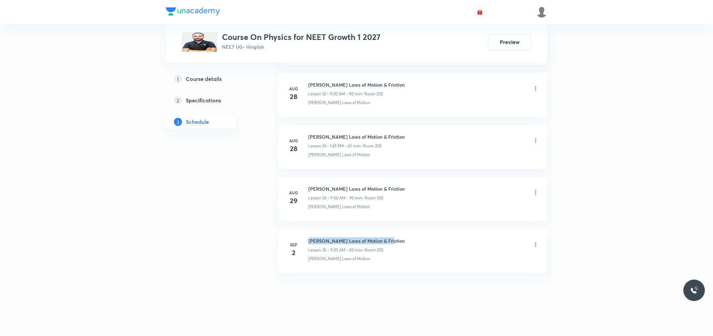
drag, startPoint x: 309, startPoint y: 241, endPoint x: 396, endPoint y: 239, distance: 87.3
click at [396, 239] on div "[PERSON_NAME] Laws of Motion & Friction Lesson 35 • 9:05 AM • 85 min • Room 202" at bounding box center [424, 245] width 230 height 16
copy h6 "[PERSON_NAME] Laws of Motion & Friction"
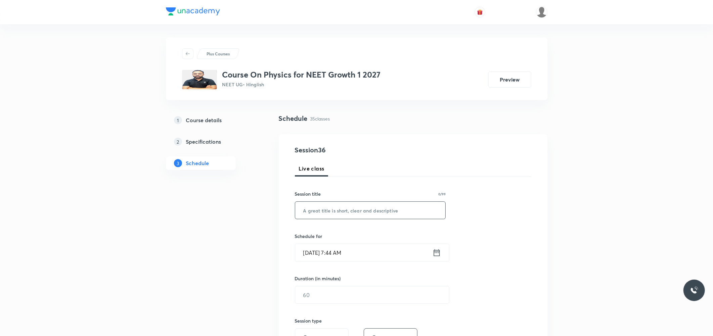
click at [381, 209] on input "text" at bounding box center [370, 210] width 150 height 17
paste input "[PERSON_NAME] Laws of Motion & Friction"
type input "[PERSON_NAME] Laws of Motion & Friction"
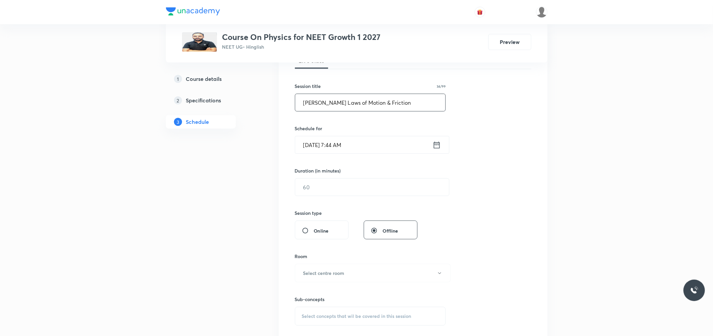
scroll to position [112, 0]
click at [352, 142] on input "[DATE] 7:44 AM" at bounding box center [363, 140] width 137 height 17
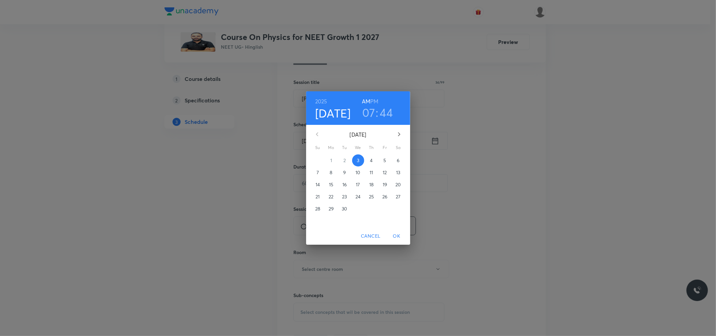
click at [373, 112] on h3 "07" at bounding box center [368, 112] width 13 height 14
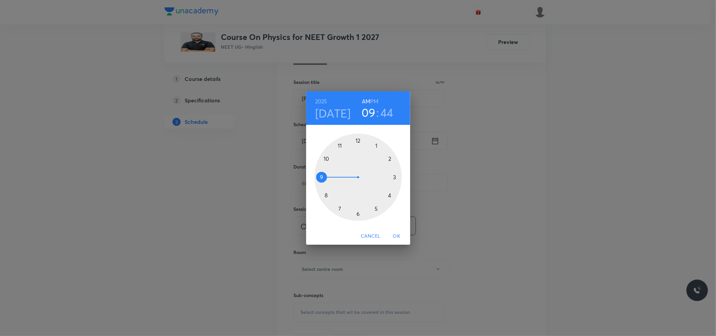
drag, startPoint x: 340, startPoint y: 213, endPoint x: 326, endPoint y: 182, distance: 34.0
click at [326, 182] on div at bounding box center [358, 177] width 87 height 87
drag, startPoint x: 340, startPoint y: 162, endPoint x: 357, endPoint y: 144, distance: 24.7
click at [357, 144] on div at bounding box center [358, 177] width 87 height 87
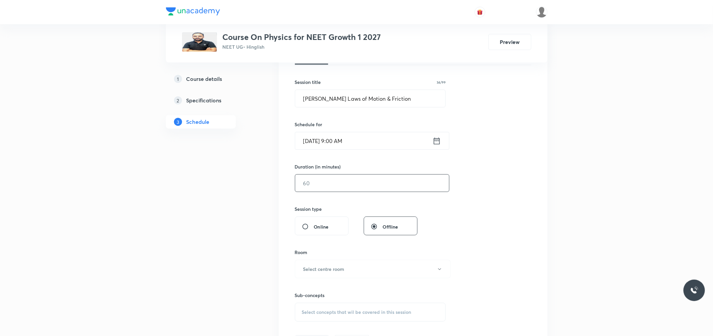
click at [313, 185] on input "text" at bounding box center [372, 183] width 154 height 17
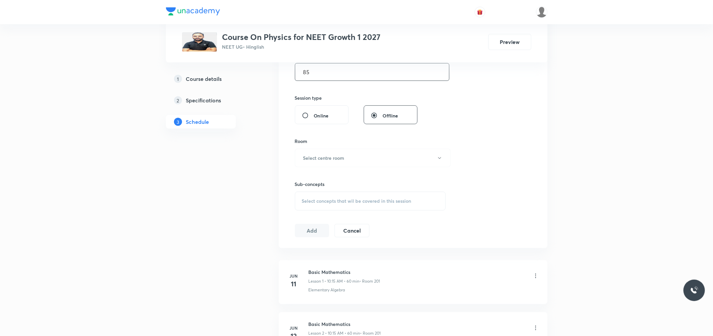
scroll to position [224, 0]
type input "85"
click at [337, 160] on h6 "Select centre room" at bounding box center [323, 157] width 41 height 7
click at [307, 192] on span "201" at bounding box center [371, 191] width 147 height 7
click at [330, 159] on button "201" at bounding box center [373, 157] width 156 height 18
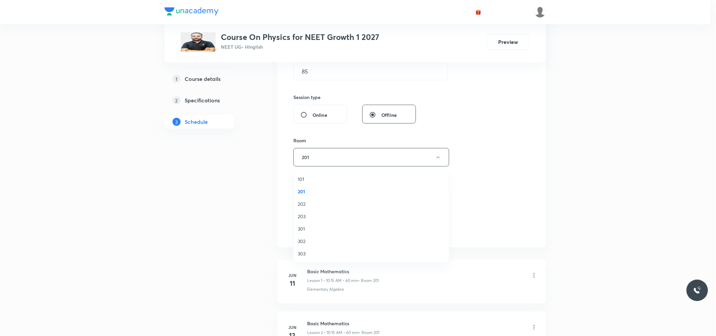
drag, startPoint x: 302, startPoint y: 205, endPoint x: 308, endPoint y: 205, distance: 6.1
click at [302, 206] on span "202" at bounding box center [371, 203] width 147 height 7
click at [334, 207] on div "Select concepts that wil be covered in this session" at bounding box center [370, 200] width 151 height 19
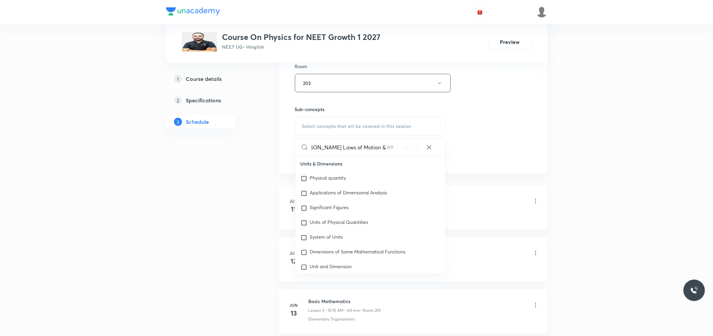
scroll to position [298, 0]
click at [360, 144] on input "Newton's Laws of Motion & Friction" at bounding box center [349, 146] width 76 height 17
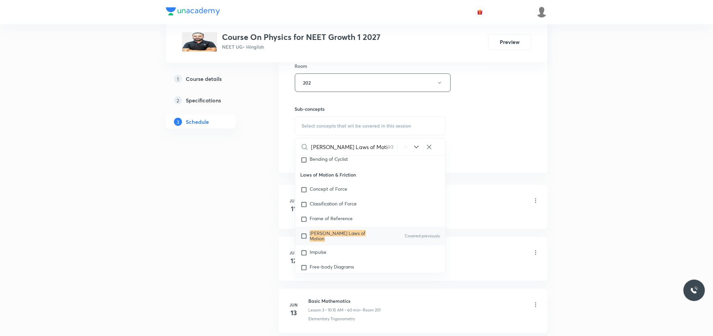
type input "Newton's Laws of Motion"
click at [338, 242] on mark "Newton's Laws of Motion" at bounding box center [338, 236] width 56 height 12
checkbox input "true"
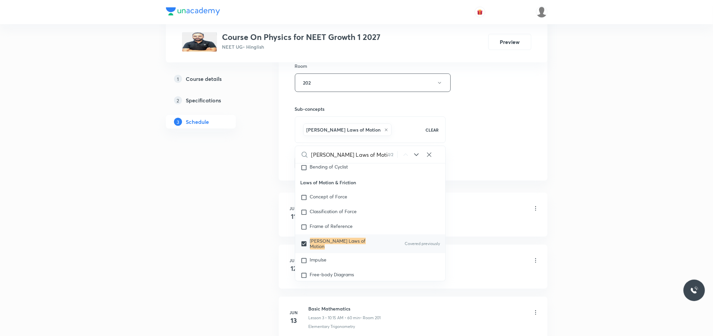
click at [511, 168] on div "Session 36 Live class Session title 34/99 Newton's Laws of Motion & Friction ​ …" at bounding box center [413, 8] width 236 height 323
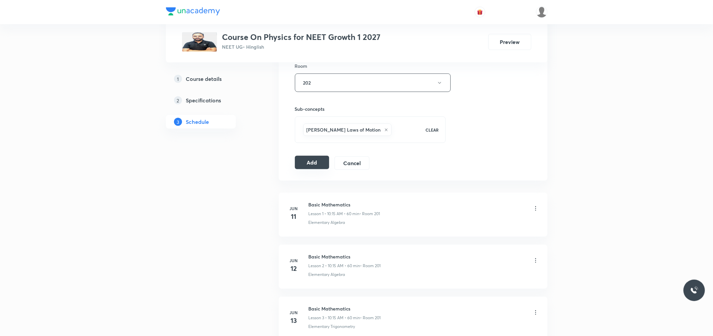
click at [323, 161] on button "Add" at bounding box center [312, 162] width 35 height 13
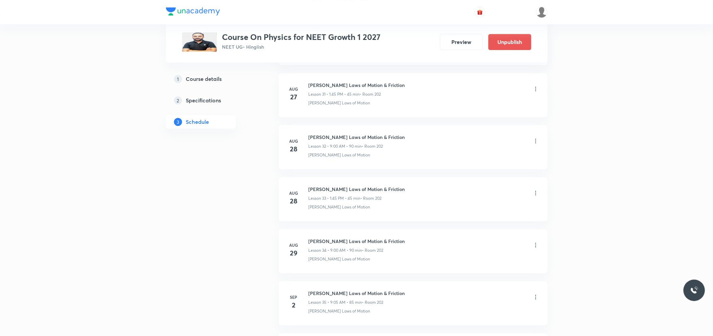
scroll to position [1769, 0]
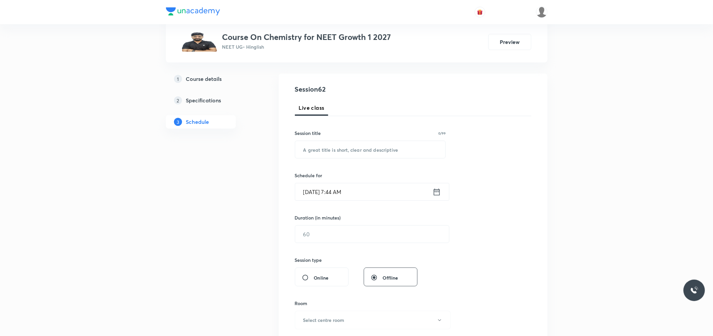
scroll to position [186, 0]
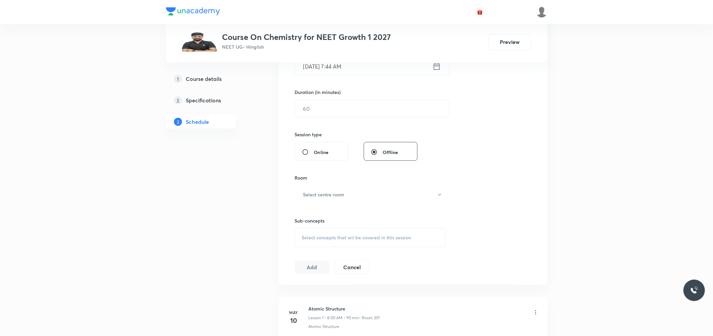
click at [357, 232] on div "Select concepts that wil be covered in this session" at bounding box center [370, 237] width 151 height 19
click at [481, 120] on div "Session 62 Live class Session title 0/99 ​ Schedule for [DATE] 7:44 AM ​ Durati…" at bounding box center [413, 116] width 236 height 315
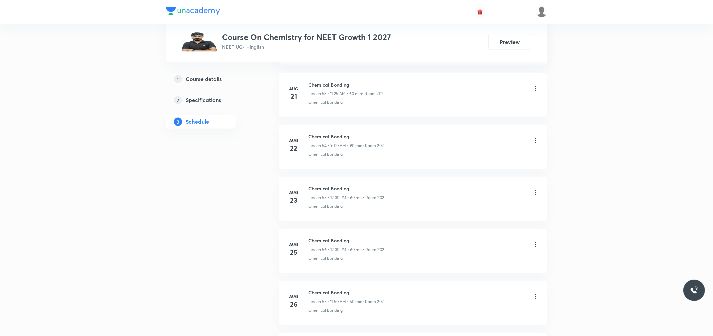
scroll to position [3380, 0]
drag, startPoint x: 308, startPoint y: 240, endPoint x: 360, endPoint y: 240, distance: 51.4
click at [360, 240] on h6 "Chemical Bonding" at bounding box center [346, 240] width 75 height 7
copy h6 "Chemical Bonding"
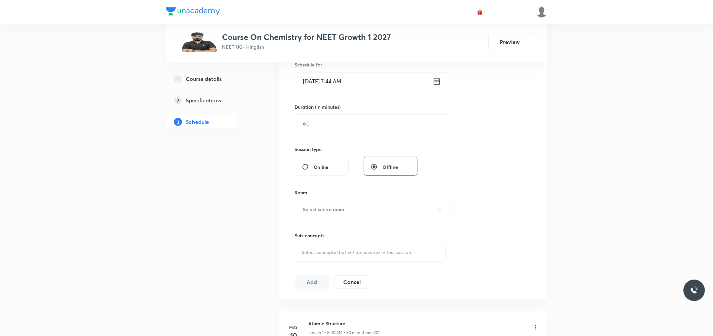
scroll to position [0, 0]
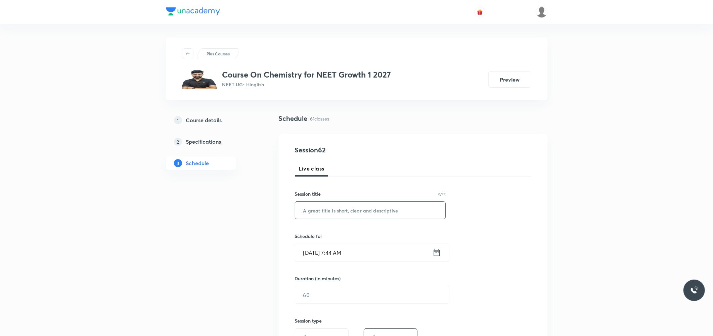
click at [373, 209] on input "text" at bounding box center [370, 210] width 150 height 17
paste input "Chemical Bonding"
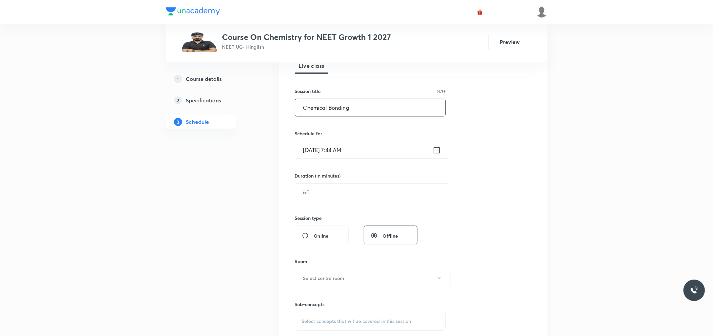
scroll to position [112, 0]
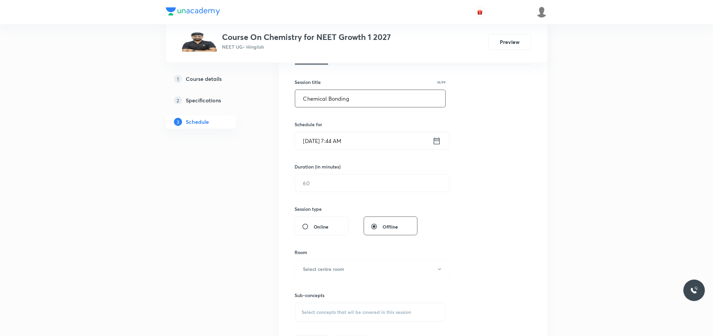
type input "Chemical Bonding"
click at [331, 139] on input "[DATE] 7:44 AM" at bounding box center [363, 140] width 137 height 17
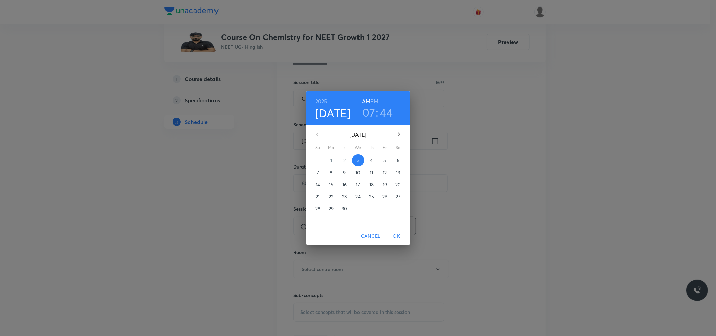
click at [370, 112] on h3 "07" at bounding box center [368, 112] width 13 height 14
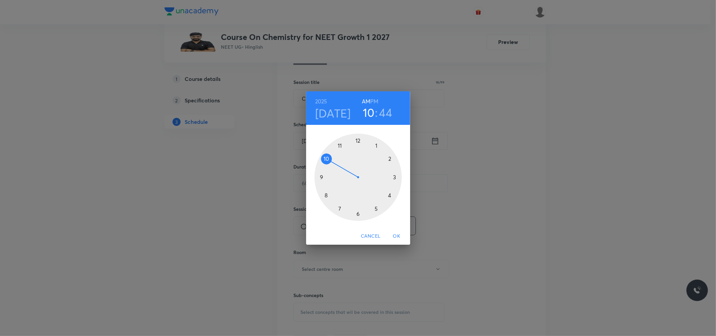
drag, startPoint x: 336, startPoint y: 202, endPoint x: 332, endPoint y: 164, distance: 39.2
click at [332, 164] on div at bounding box center [358, 177] width 87 height 87
drag, startPoint x: 319, startPoint y: 181, endPoint x: 340, endPoint y: 211, distance: 36.1
click at [340, 211] on div at bounding box center [358, 177] width 87 height 87
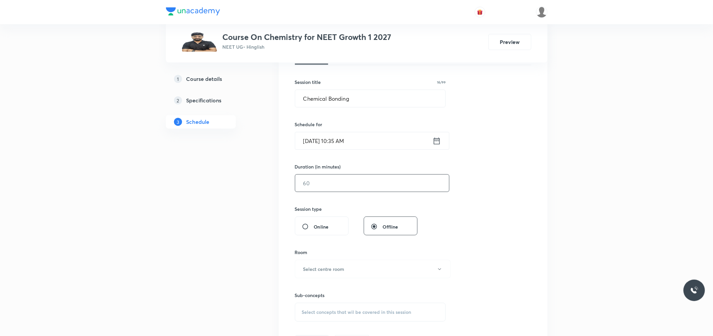
click at [340, 189] on input "text" at bounding box center [372, 183] width 154 height 17
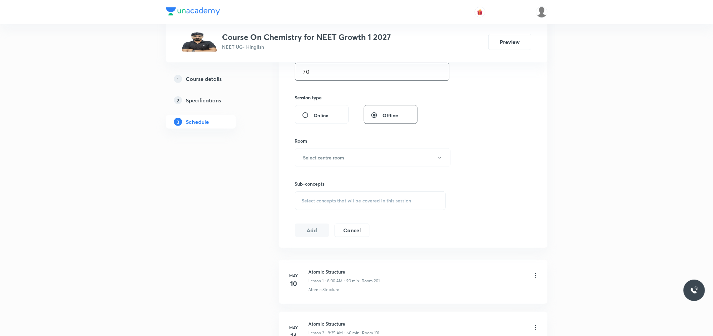
scroll to position [224, 0]
type input "70"
click at [351, 163] on button "Select centre room" at bounding box center [373, 157] width 156 height 18
click at [311, 201] on span "202" at bounding box center [371, 203] width 147 height 7
click at [351, 193] on div "Select concepts that wil be covered in this session" at bounding box center [370, 200] width 151 height 19
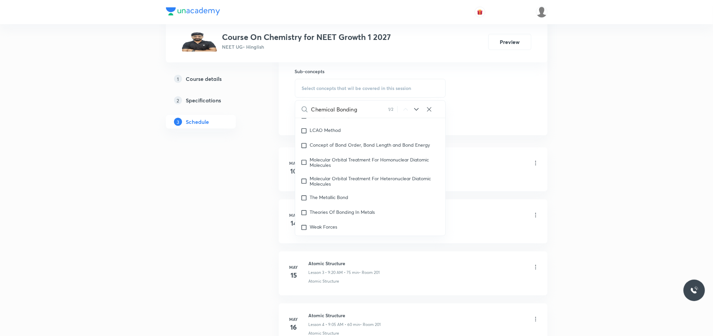
scroll to position [3125, 0]
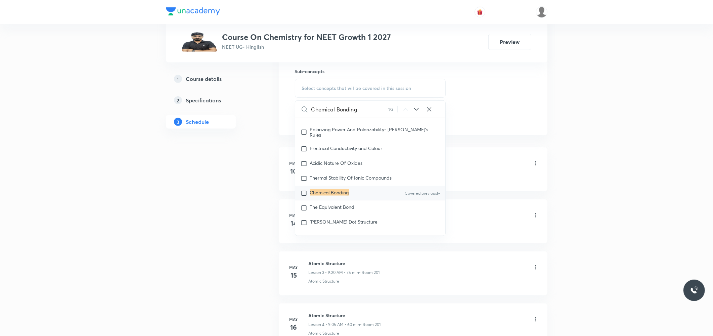
type input "Chemical Bonding"
click at [342, 196] on mark "Chemical Bonding" at bounding box center [329, 192] width 39 height 6
checkbox input "true"
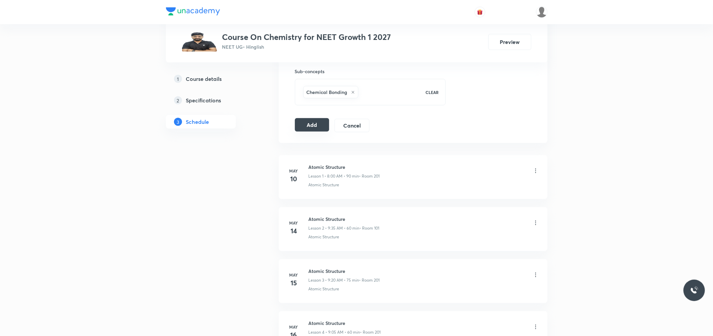
click at [314, 129] on button "Add" at bounding box center [312, 124] width 35 height 13
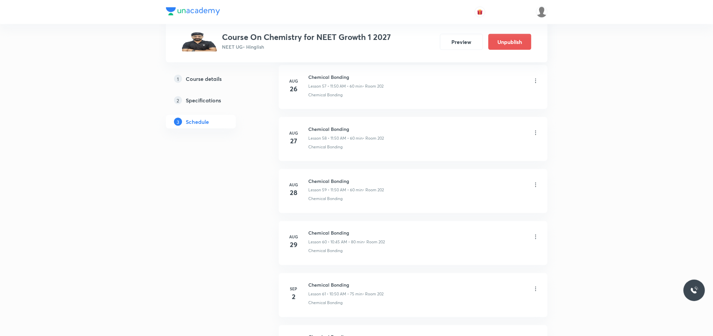
scroll to position [3124, 0]
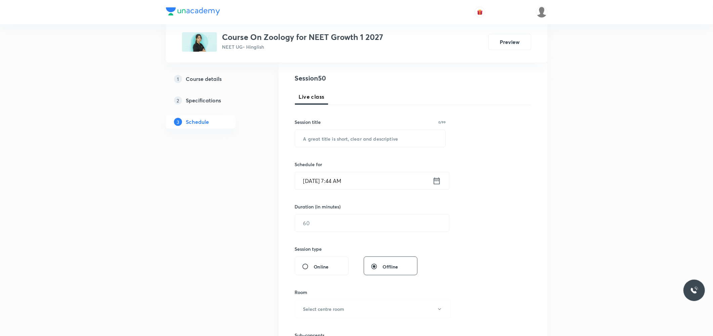
scroll to position [186, 0]
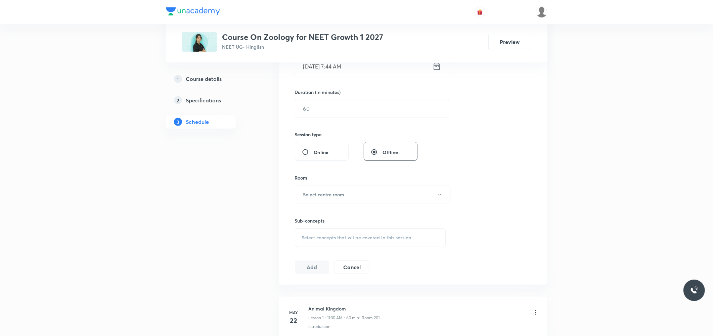
click at [348, 240] on div "Select concepts that wil be covered in this session" at bounding box center [370, 237] width 151 height 19
click at [502, 146] on div "Session 50 Live class Session title 0/99 ​ Schedule for [DATE] 7:44 AM ​ Durati…" at bounding box center [413, 116] width 236 height 315
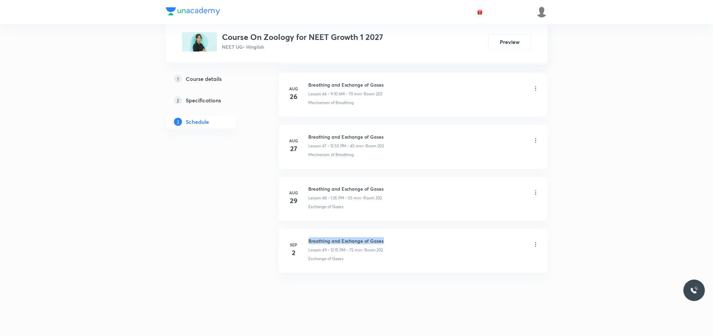
drag, startPoint x: 309, startPoint y: 240, endPoint x: 402, endPoint y: 240, distance: 93.0
click at [402, 240] on div "Breathing and Exchange of Gases Lesson 49 • 12:15 PM • 75 min • Room 202" at bounding box center [424, 245] width 230 height 16
copy h6 "Breathing and Exchange of Gases"
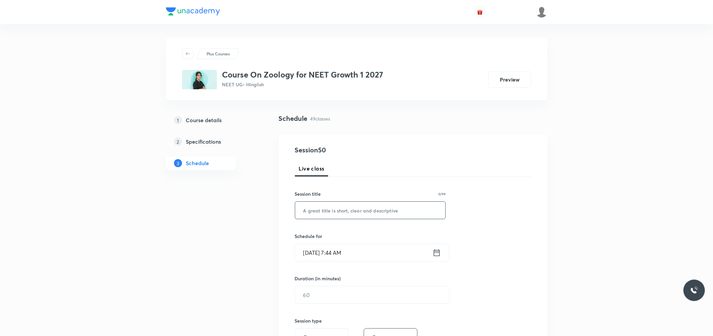
click at [394, 214] on input "text" at bounding box center [370, 210] width 150 height 17
paste input "Breathing and Exchange of Gases"
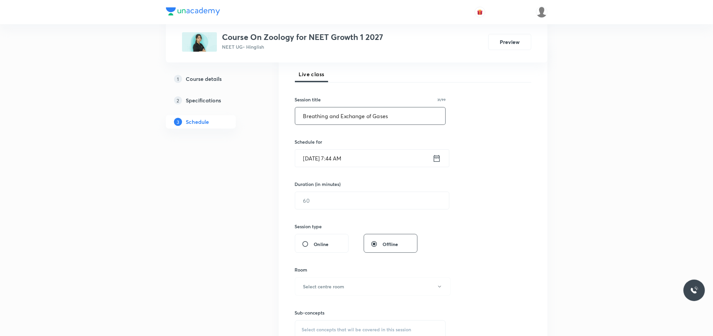
scroll to position [112, 0]
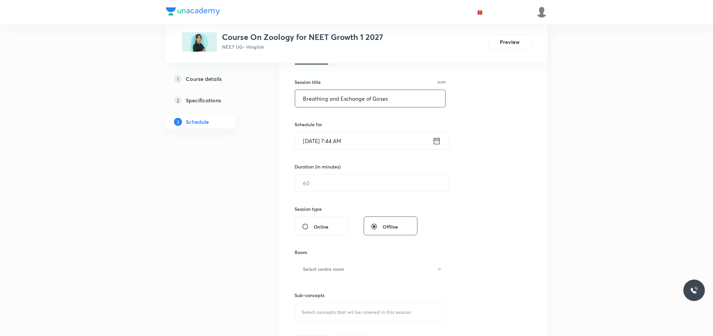
type input "Breathing and Exchange of Gases"
click at [328, 133] on input "[DATE] 7:44 AM" at bounding box center [363, 140] width 137 height 17
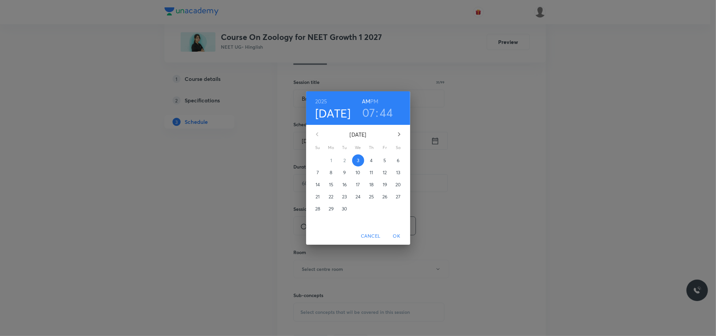
click at [369, 113] on h3 "07" at bounding box center [368, 112] width 13 height 14
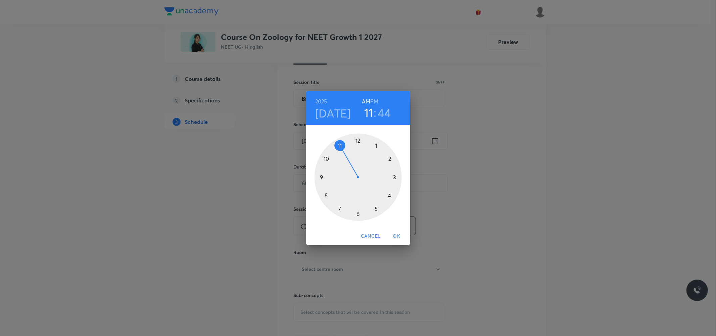
drag, startPoint x: 338, startPoint y: 206, endPoint x: 343, endPoint y: 158, distance: 47.9
click at [343, 158] on div at bounding box center [358, 177] width 87 height 87
drag, startPoint x: 323, startPoint y: 180, endPoint x: 328, endPoint y: 159, distance: 21.7
click at [328, 159] on div at bounding box center [358, 177] width 87 height 87
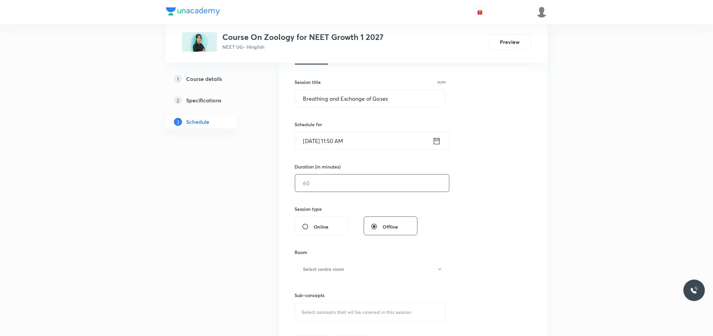
click at [330, 189] on input "text" at bounding box center [372, 183] width 154 height 17
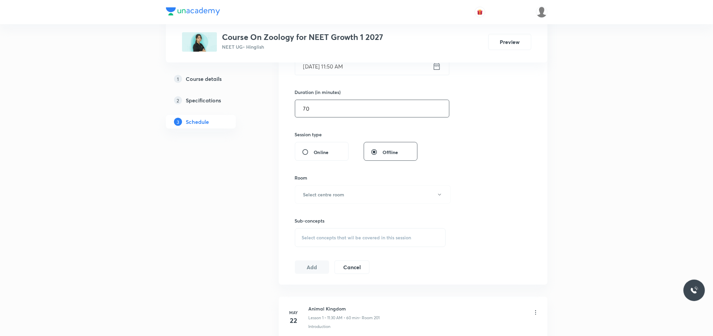
scroll to position [224, 0]
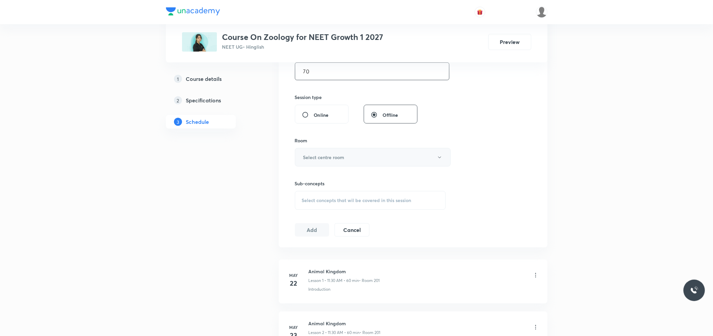
type input "70"
click at [374, 162] on button "Select centre room" at bounding box center [373, 157] width 156 height 18
click at [311, 203] on span "202" at bounding box center [371, 203] width 147 height 7
click at [336, 202] on span "Select concepts that wil be covered in this session" at bounding box center [356, 200] width 109 height 5
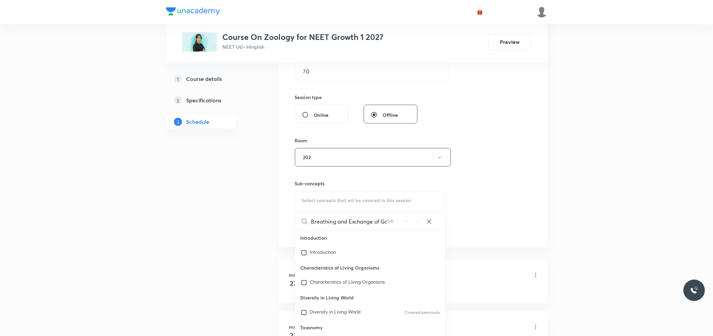
scroll to position [0, 9]
click at [326, 224] on input "Breathing and Exchange of Gases" at bounding box center [349, 221] width 76 height 17
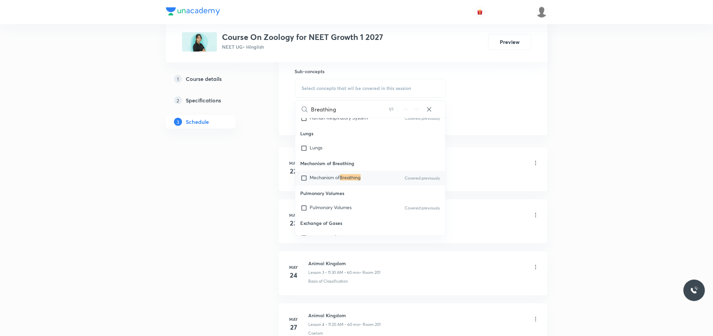
scroll to position [5071, 0]
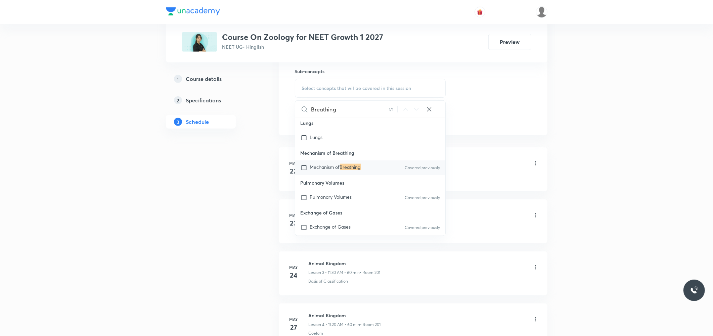
type input "Breathing"
click at [345, 165] on mark "Breathing" at bounding box center [350, 167] width 21 height 6
checkbox input "true"
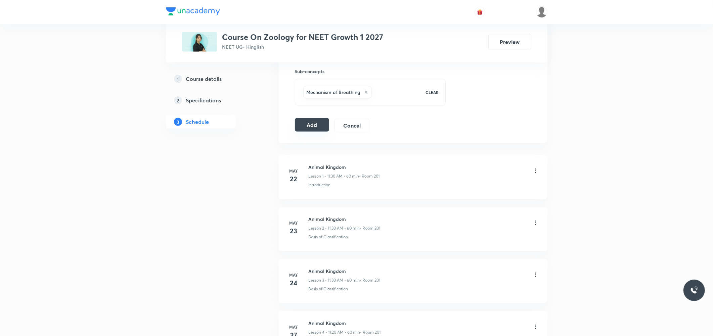
click at [321, 125] on button "Add" at bounding box center [312, 124] width 35 height 13
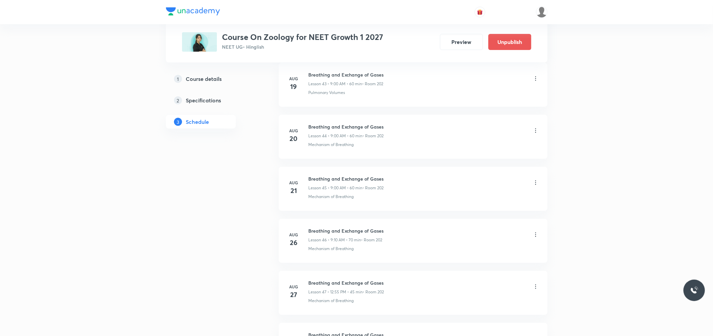
scroll to position [2499, 0]
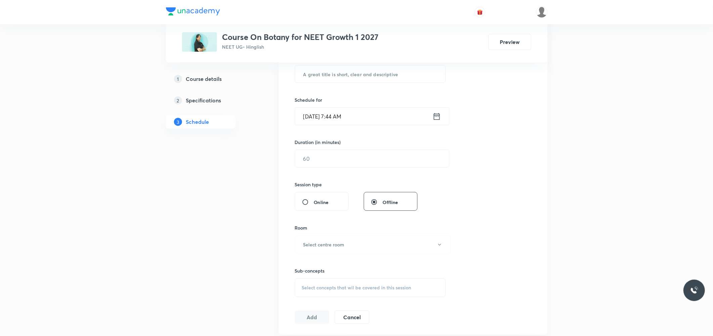
scroll to position [224, 0]
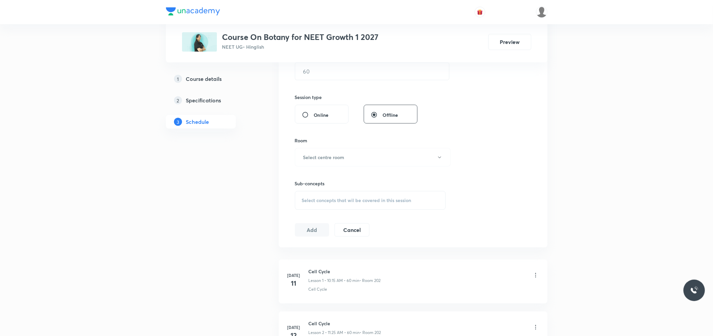
click at [345, 196] on div "Select concepts that wil be covered in this session" at bounding box center [370, 200] width 151 height 19
click at [466, 137] on div "Session 32 Live class Session title 0/99 ​ Schedule for [DATE] 7:44 AM ​ Durati…" at bounding box center [413, 78] width 236 height 315
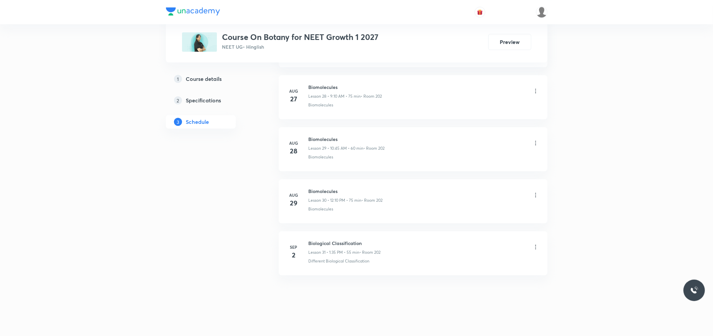
scroll to position [1818, 0]
drag, startPoint x: 308, startPoint y: 242, endPoint x: 363, endPoint y: 234, distance: 55.8
click at [363, 234] on li "Sep 2 Biological Classification Lesson 31 • 1:35 PM • 55 min • Room 202 Differe…" at bounding box center [413, 251] width 269 height 44
copy h6 "Biological Classification"
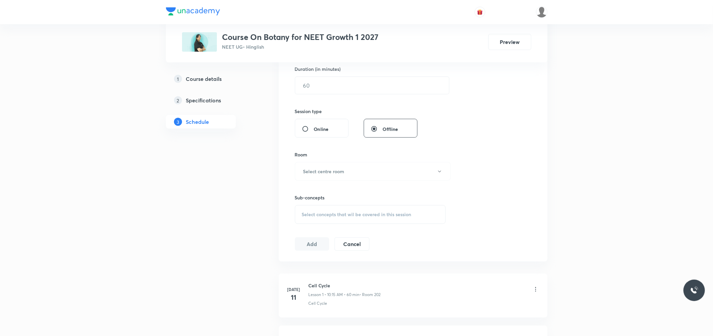
scroll to position [0, 0]
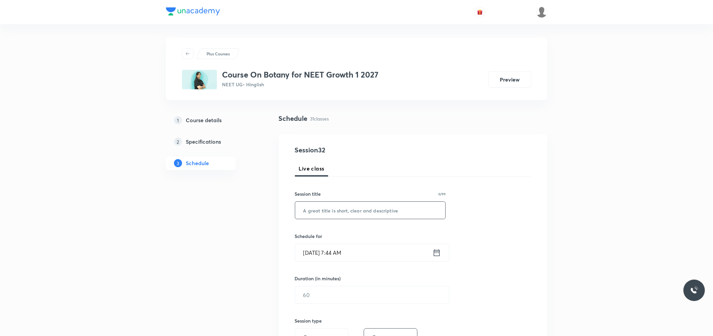
click at [375, 208] on input "text" at bounding box center [370, 210] width 150 height 17
paste input "Biological Classification"
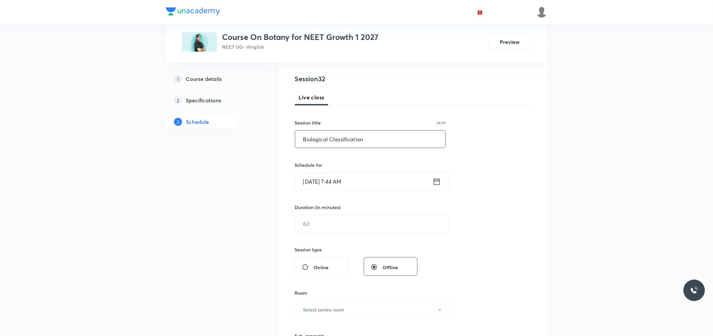
scroll to position [75, 0]
type input "Biological Classification"
click at [343, 176] on input "[DATE] 7:44 AM" at bounding box center [363, 178] width 137 height 17
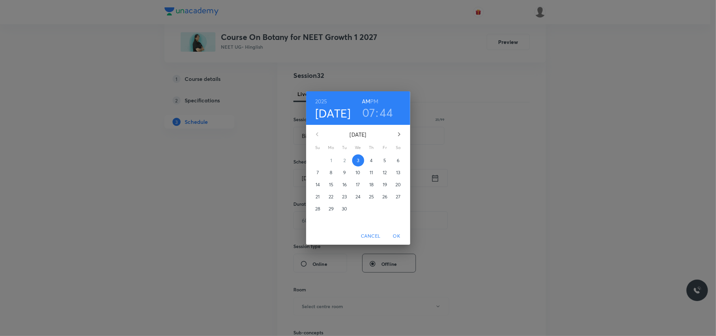
click at [371, 115] on h3 "07" at bounding box center [368, 112] width 13 height 14
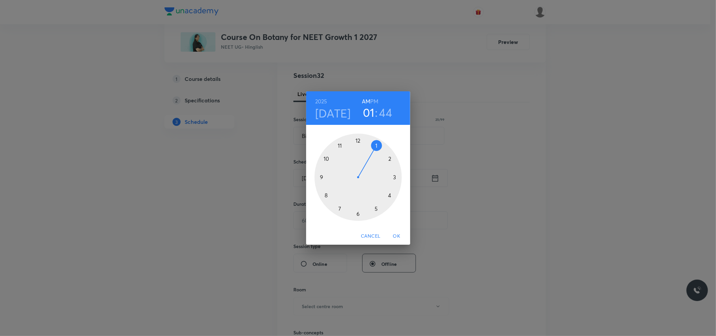
drag, startPoint x: 338, startPoint y: 213, endPoint x: 375, endPoint y: 150, distance: 73.3
click at [375, 150] on div at bounding box center [358, 177] width 87 height 87
click at [372, 102] on h6 "PM" at bounding box center [374, 101] width 8 height 9
drag, startPoint x: 367, startPoint y: 141, endPoint x: 381, endPoint y: 137, distance: 14.7
click at [381, 137] on div at bounding box center [358, 177] width 87 height 87
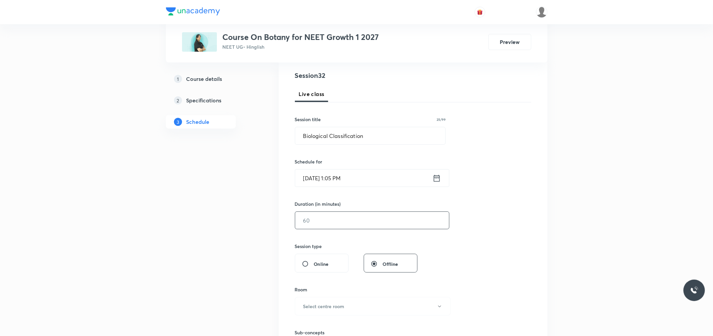
click at [320, 214] on input "text" at bounding box center [372, 220] width 154 height 17
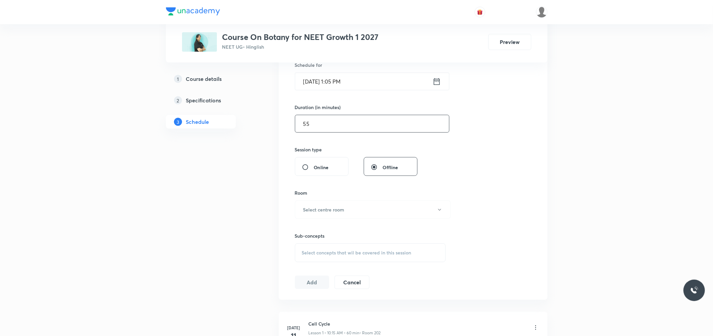
scroll to position [186, 0]
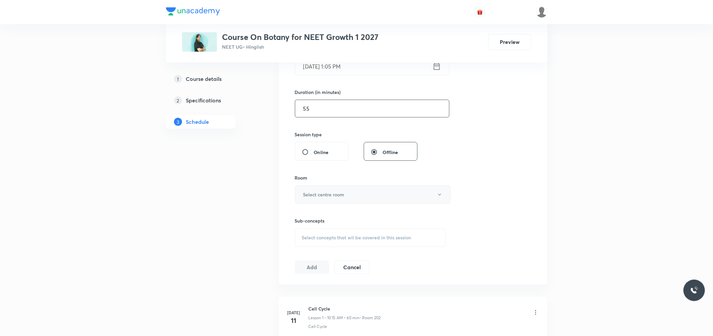
type input "55"
click at [346, 189] on button "Select centre room" at bounding box center [373, 194] width 156 height 18
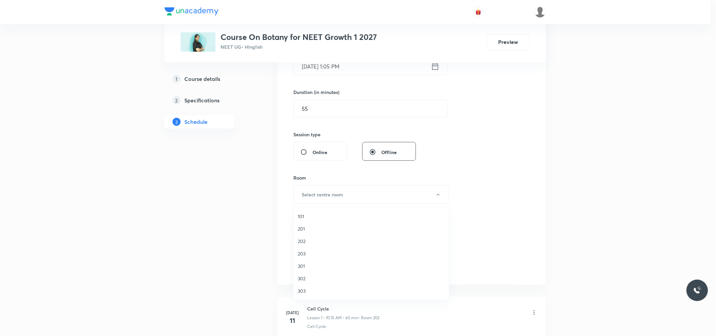
click at [310, 239] on span "202" at bounding box center [371, 241] width 147 height 7
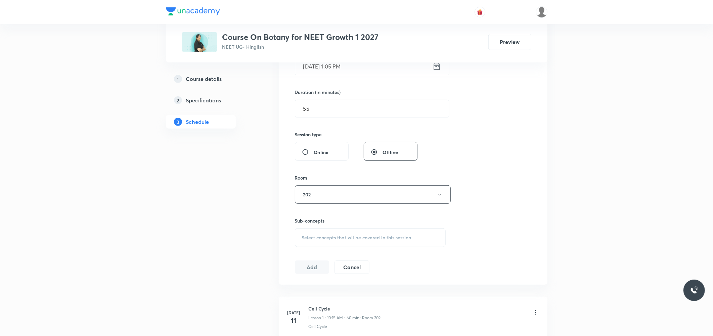
click at [348, 230] on div "Select concepts that wil be covered in this session" at bounding box center [370, 237] width 151 height 19
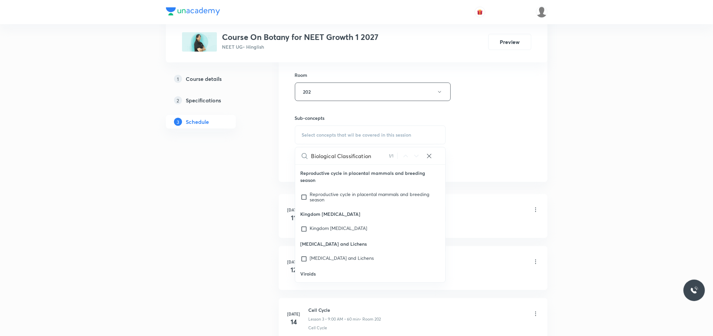
scroll to position [4203, 0]
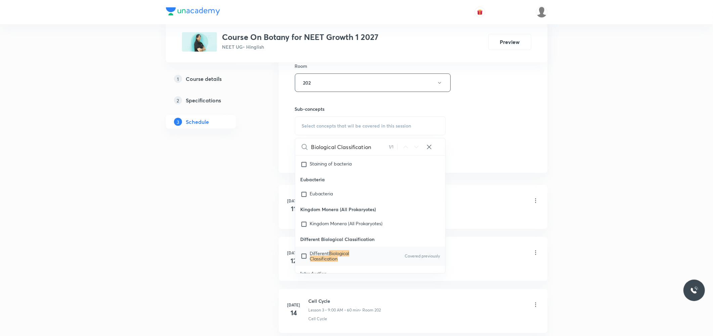
type input "Biological Classification"
click at [333, 250] on mark "Biological Classification" at bounding box center [329, 256] width 39 height 12
checkbox input "true"
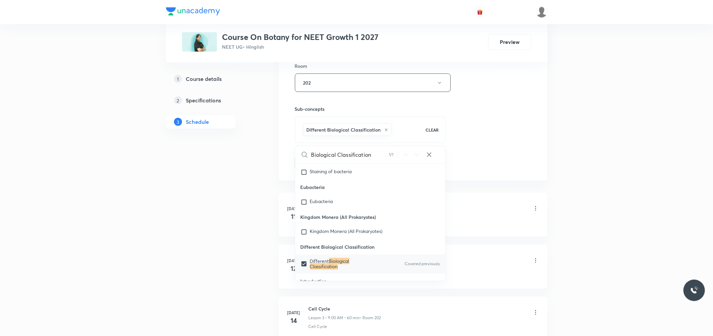
click at [481, 128] on div "Session 32 Live class Session title 25/99 Biological Classification ​ Schedule …" at bounding box center [413, 8] width 236 height 323
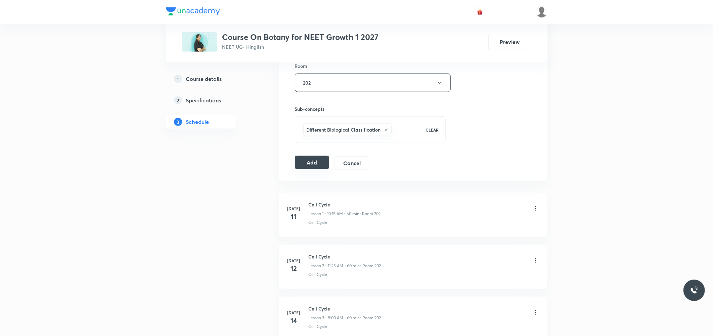
click at [313, 159] on button "Add" at bounding box center [312, 162] width 35 height 13
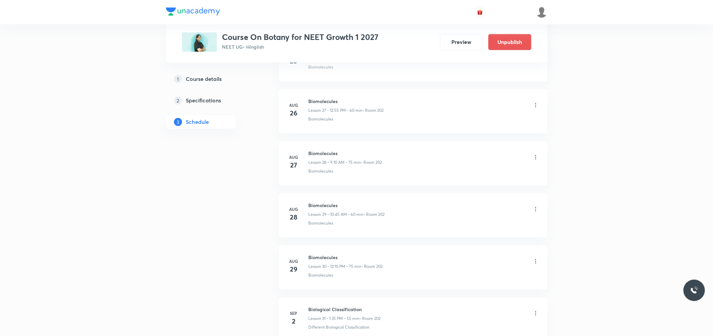
scroll to position [1561, 0]
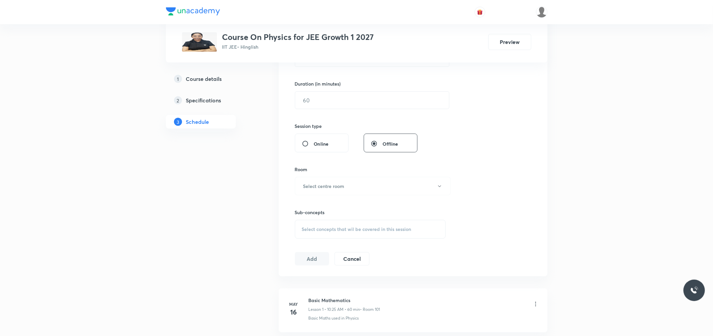
scroll to position [261, 0]
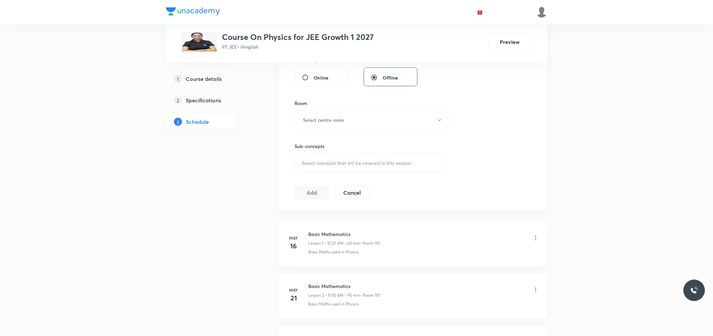
click at [380, 159] on div "Select concepts that wil be covered in this session" at bounding box center [370, 163] width 151 height 19
click at [500, 119] on div "Session 68 Live class Session title 0/99 ​ Schedule for Sep 3, 2025, 7:44 AM ​ …" at bounding box center [413, 41] width 236 height 315
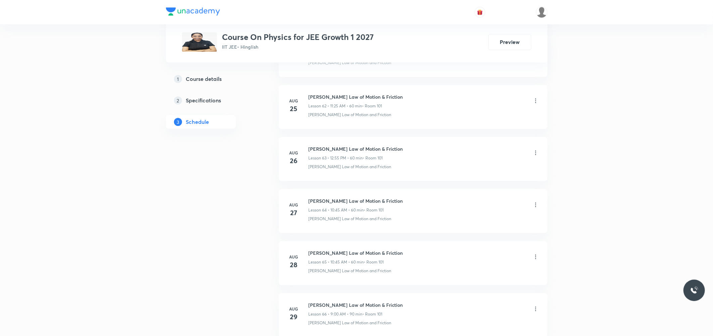
scroll to position [3693, 0]
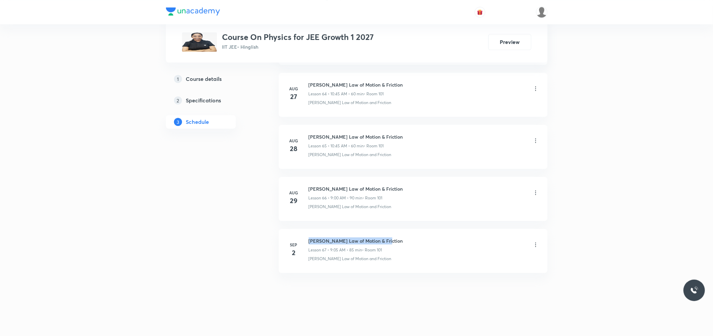
drag, startPoint x: 308, startPoint y: 241, endPoint x: 416, endPoint y: 229, distance: 108.8
copy h6 "Newton's Law of Motion & Friction"
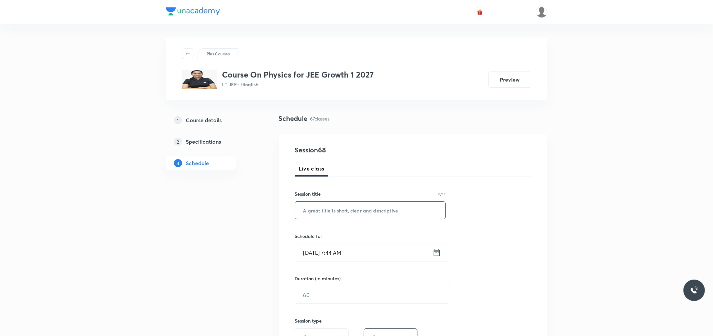
click at [361, 208] on input "text" at bounding box center [370, 210] width 150 height 17
paste input "Newton's Law of Motion & Friction"
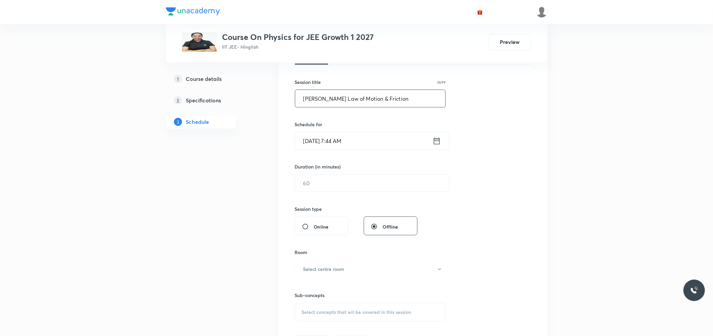
type input "Newton's Law of Motion & Friction"
click at [322, 136] on input "[DATE] 7:44 AM" at bounding box center [363, 140] width 137 height 17
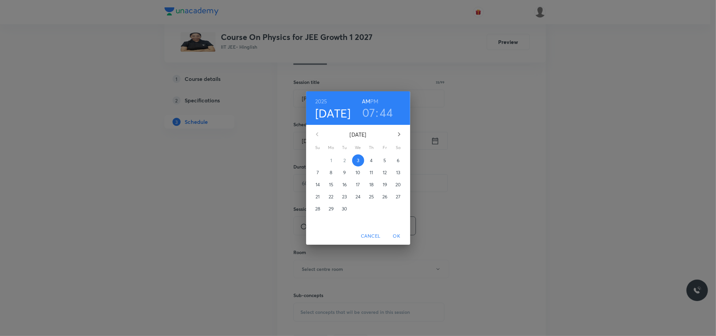
drag, startPoint x: 373, startPoint y: 109, endPoint x: 376, endPoint y: 117, distance: 8.6
click at [372, 110] on h3 "07" at bounding box center [368, 112] width 13 height 14
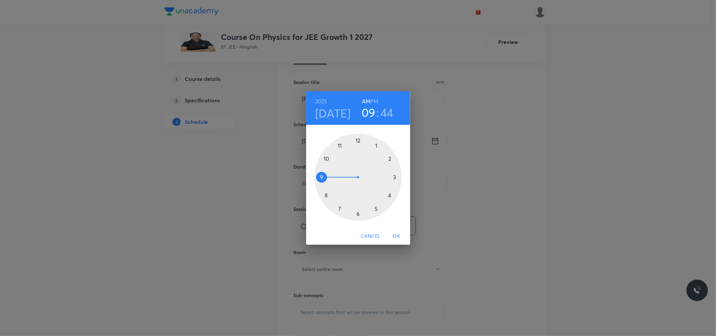
drag, startPoint x: 338, startPoint y: 205, endPoint x: 330, endPoint y: 181, distance: 25.3
click at [330, 181] on div at bounding box center [358, 177] width 87 height 87
click at [359, 145] on div at bounding box center [358, 177] width 87 height 87
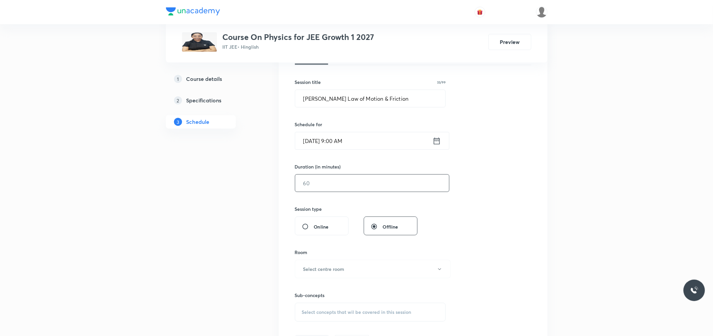
click at [331, 177] on input "text" at bounding box center [372, 183] width 154 height 17
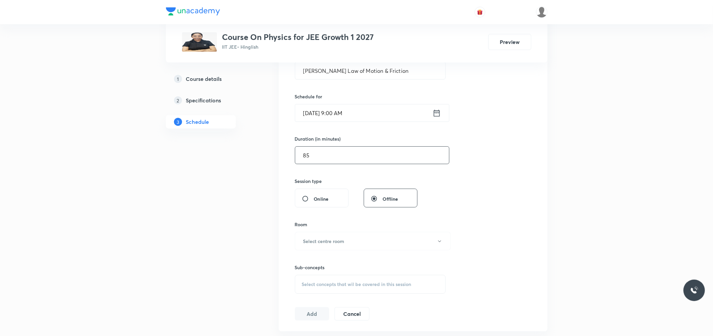
scroll to position [186, 0]
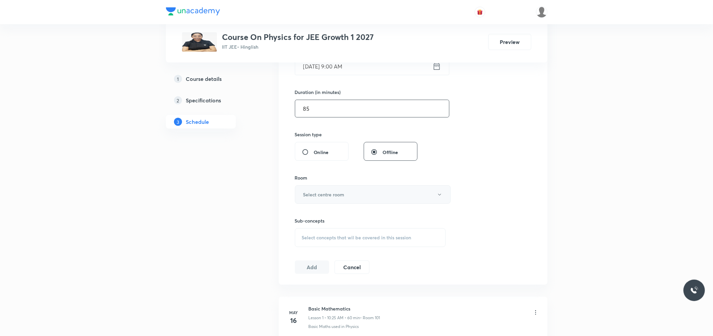
type input "85"
click at [364, 193] on button "Select centre room" at bounding box center [373, 194] width 156 height 18
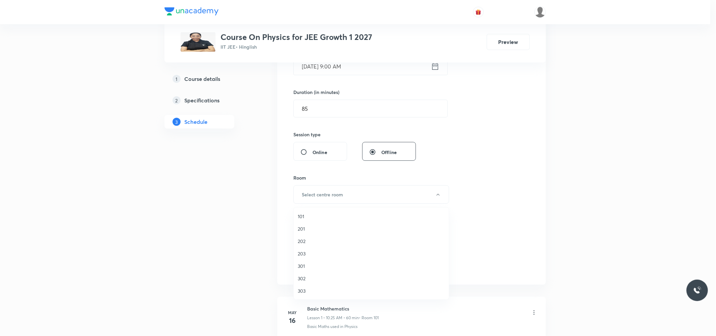
click at [306, 216] on span "101" at bounding box center [371, 216] width 147 height 7
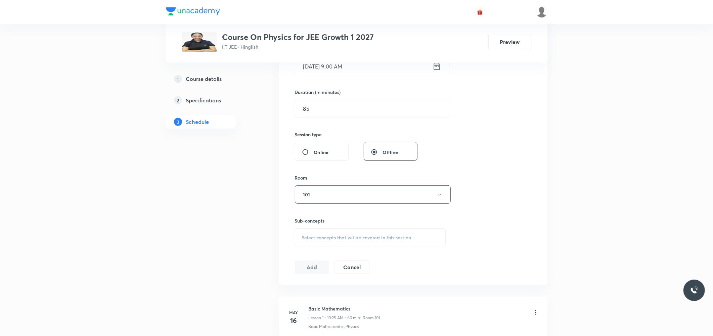
click at [338, 232] on div "Select concepts that wil be covered in this session" at bounding box center [370, 237] width 151 height 19
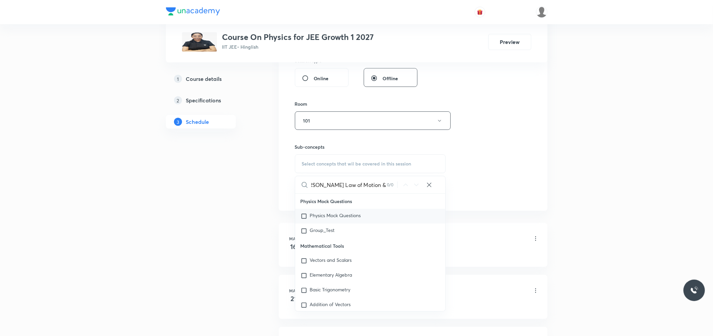
scroll to position [261, 0]
drag, startPoint x: 360, startPoint y: 184, endPoint x: 365, endPoint y: 184, distance: 5.0
click at [360, 184] on input "Newton's Law of Motion & Friction" at bounding box center [349, 184] width 76 height 17
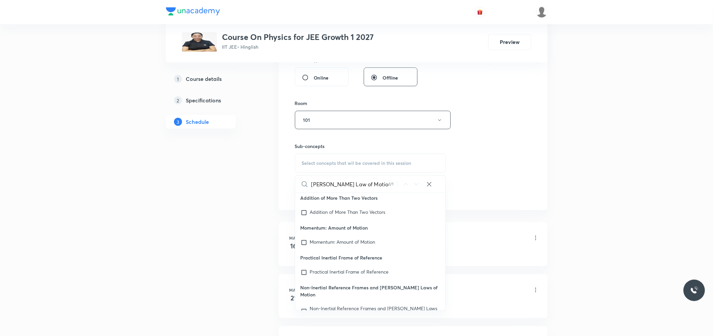
scroll to position [12349, 0]
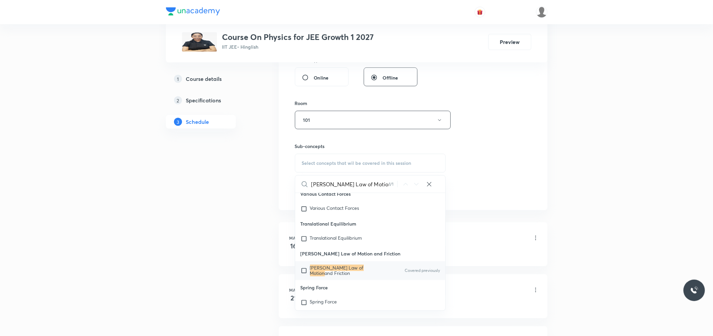
type input "Newton's Law of Motion"
click at [339, 276] on mark "Newton's Law of Motion" at bounding box center [337, 271] width 54 height 12
checkbox input "true"
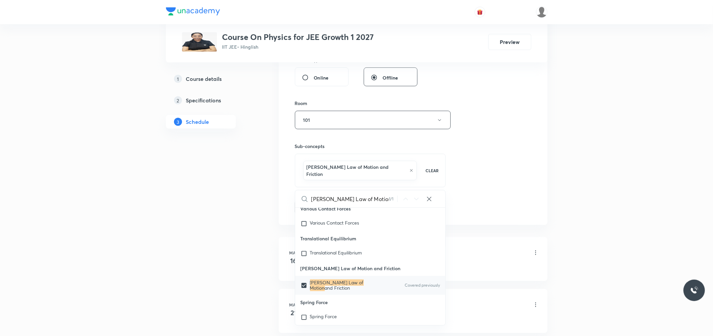
click at [498, 168] on div "Session 68 Live class Session title 33/99 Newton's Law of Motion & Friction ​ S…" at bounding box center [413, 49] width 236 height 330
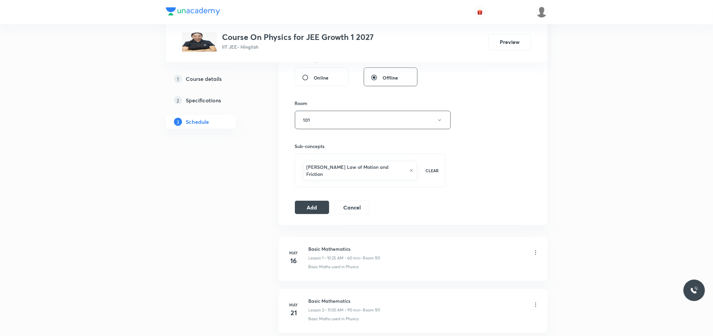
click at [312, 203] on button "Add" at bounding box center [312, 207] width 35 height 13
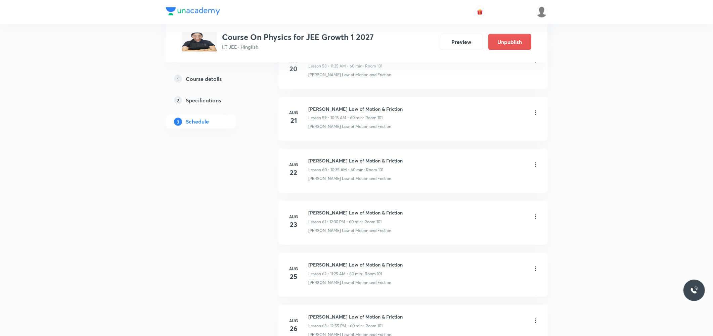
scroll to position [3436, 0]
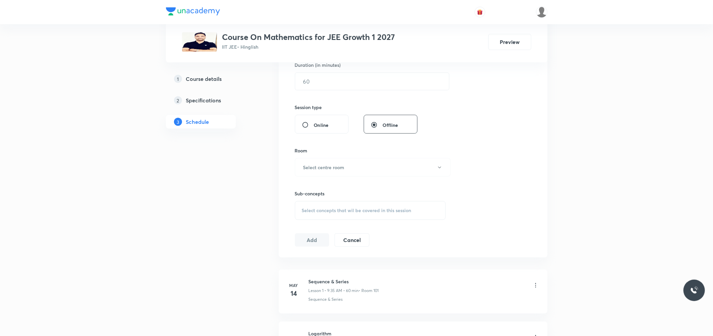
scroll to position [224, 0]
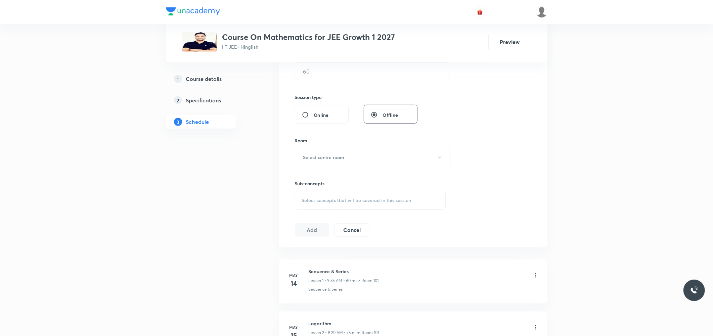
click at [375, 194] on div "Select concepts that wil be covered in this session" at bounding box center [370, 200] width 151 height 19
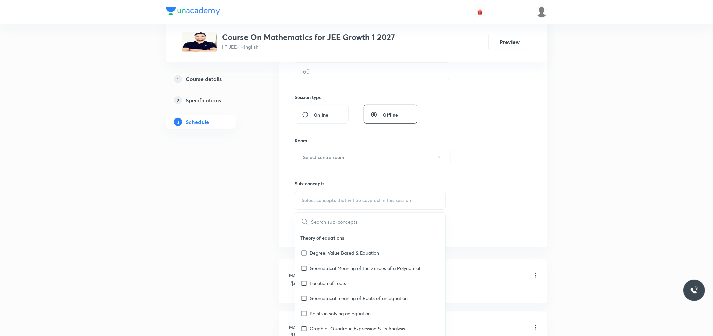
click at [484, 110] on div "Session 67 Live class Session title 0/99 ​ Schedule for [DATE] 7:44 AM ​ Durati…" at bounding box center [413, 78] width 236 height 315
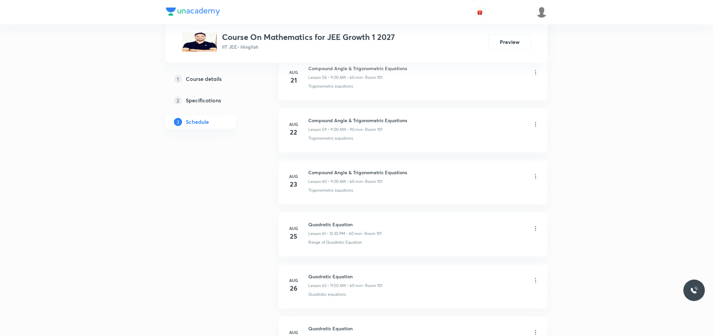
scroll to position [3641, 0]
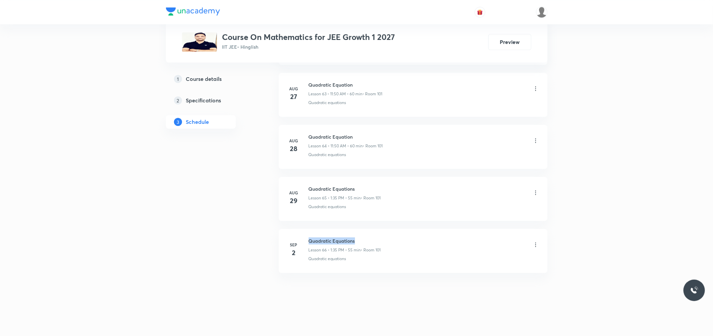
drag, startPoint x: 309, startPoint y: 240, endPoint x: 377, endPoint y: 230, distance: 69.0
click at [377, 230] on li "[DATE] Quadratic Equations Lesson 66 • 1:35 PM • 55 min • Room 101 Quadratic eq…" at bounding box center [413, 251] width 269 height 44
copy h6 "Quadratic Equations"
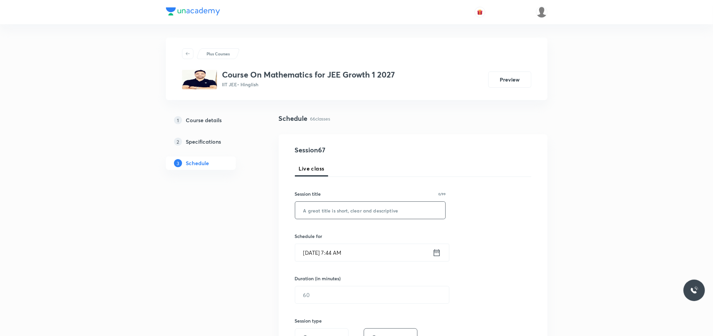
click at [380, 214] on input "text" at bounding box center [370, 210] width 150 height 17
paste input "Quadratic Equations"
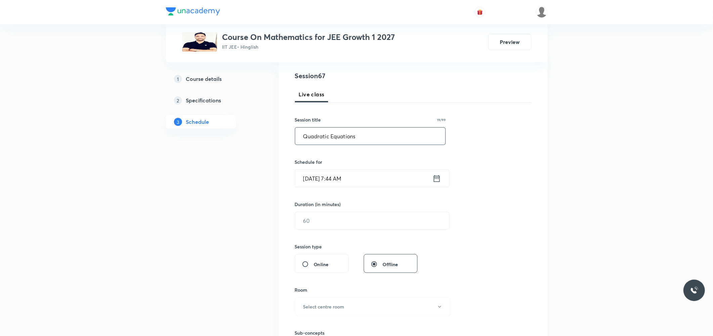
scroll to position [75, 0]
type input "Quadratic Equations"
click at [325, 174] on input "[DATE] 7:44 AM" at bounding box center [363, 178] width 137 height 17
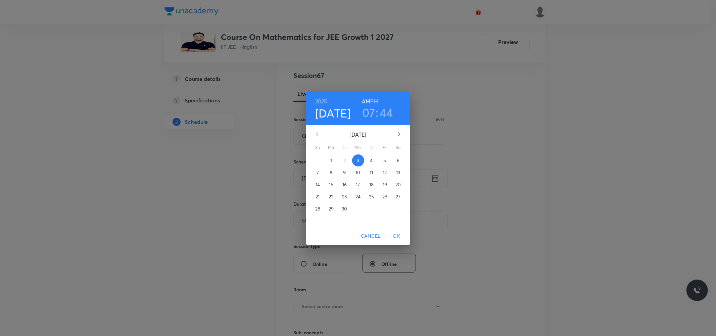
click at [371, 117] on h3 "07" at bounding box center [368, 112] width 13 height 14
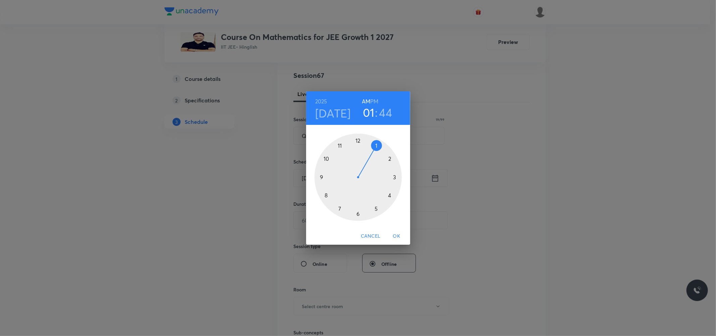
drag, startPoint x: 340, startPoint y: 204, endPoint x: 372, endPoint y: 148, distance: 64.2
click at [372, 148] on div at bounding box center [358, 177] width 87 height 87
click at [374, 100] on h6 "PM" at bounding box center [374, 101] width 8 height 9
drag, startPoint x: 345, startPoint y: 162, endPoint x: 375, endPoint y: 148, distance: 33.4
click at [375, 148] on div at bounding box center [358, 177] width 87 height 87
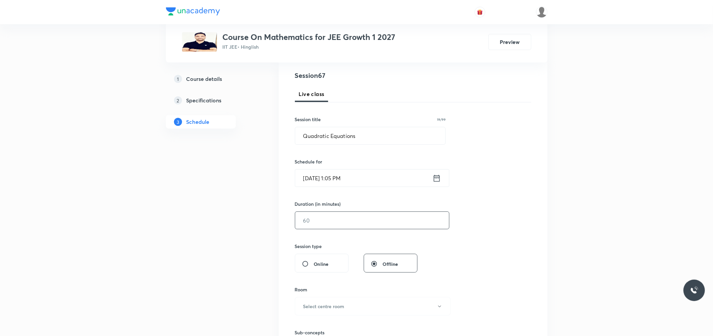
click at [318, 213] on input "text" at bounding box center [372, 220] width 154 height 17
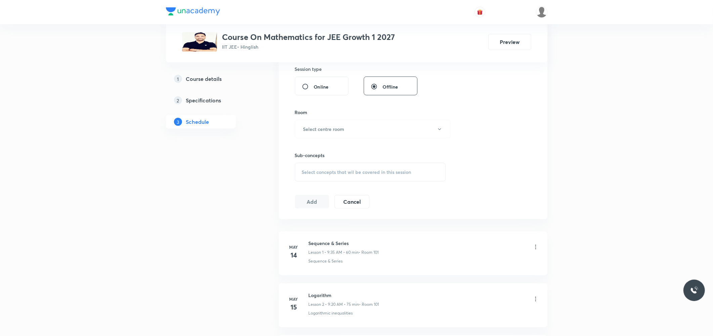
scroll to position [261, 0]
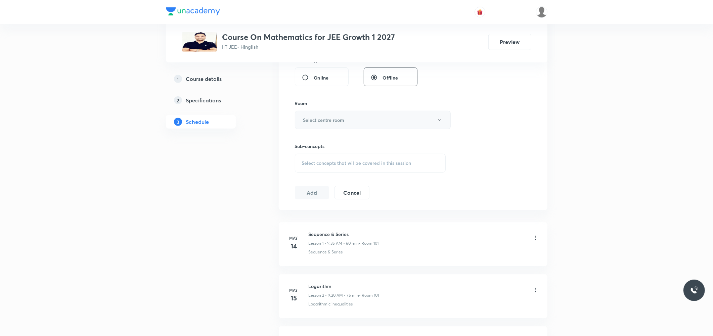
type input "55"
click at [353, 117] on button "Select centre room" at bounding box center [373, 120] width 156 height 18
click at [305, 138] on span "101" at bounding box center [371, 141] width 147 height 7
click at [367, 157] on div "Select concepts that wil be covered in this session" at bounding box center [370, 163] width 151 height 19
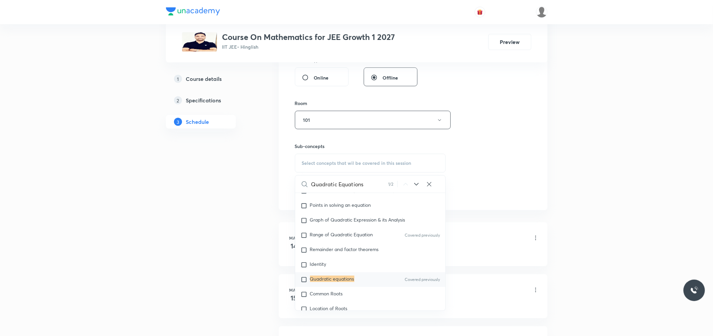
scroll to position [336, 0]
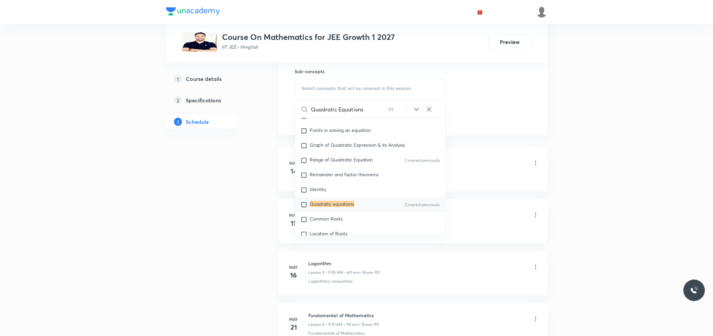
type input "Quadratic Equations"
click at [339, 202] on mark "Quadratic equations" at bounding box center [332, 204] width 44 height 6
checkbox input "true"
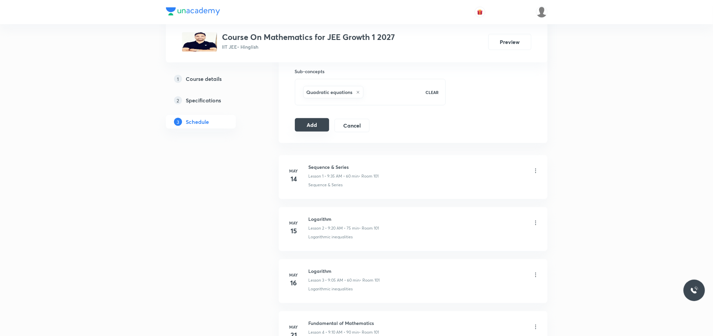
click at [312, 125] on button "Add" at bounding box center [312, 124] width 35 height 13
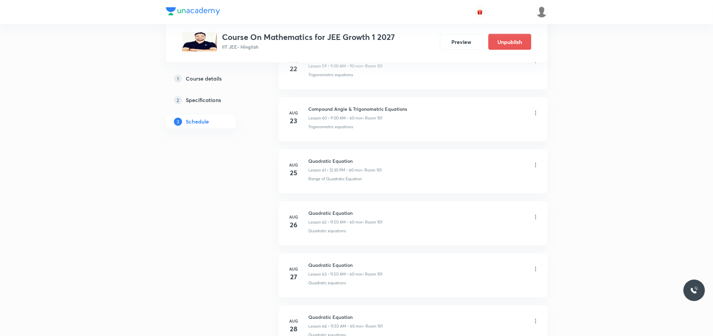
scroll to position [3384, 0]
